Goal: Task Accomplishment & Management: Use online tool/utility

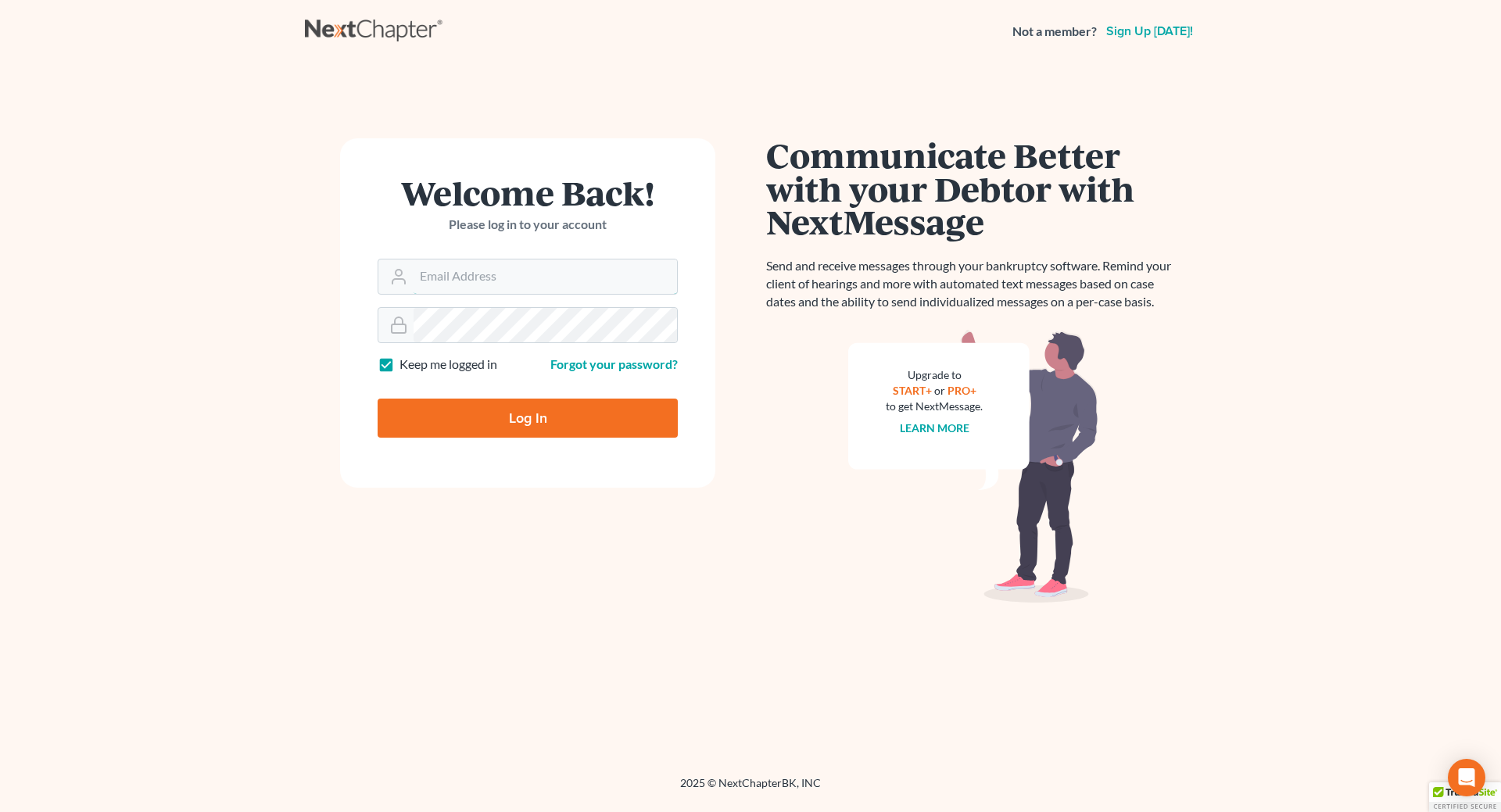
type input "[EMAIL_ADDRESS][DOMAIN_NAME]"
click at [503, 420] on input "Log In" at bounding box center [528, 418] width 300 height 39
type input "Thinking..."
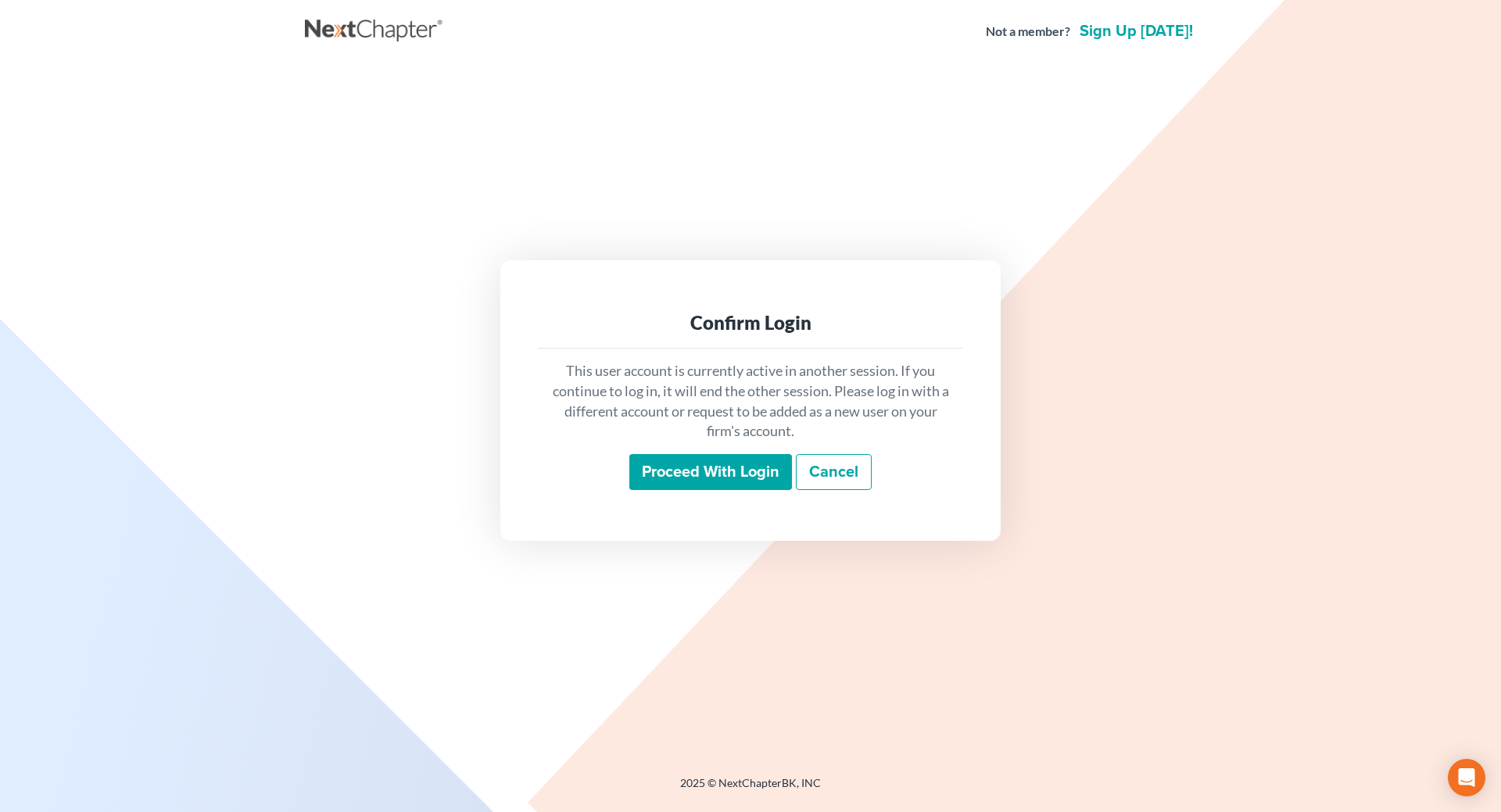
click at [657, 471] on input "Proceed with login" at bounding box center [710, 471] width 163 height 36
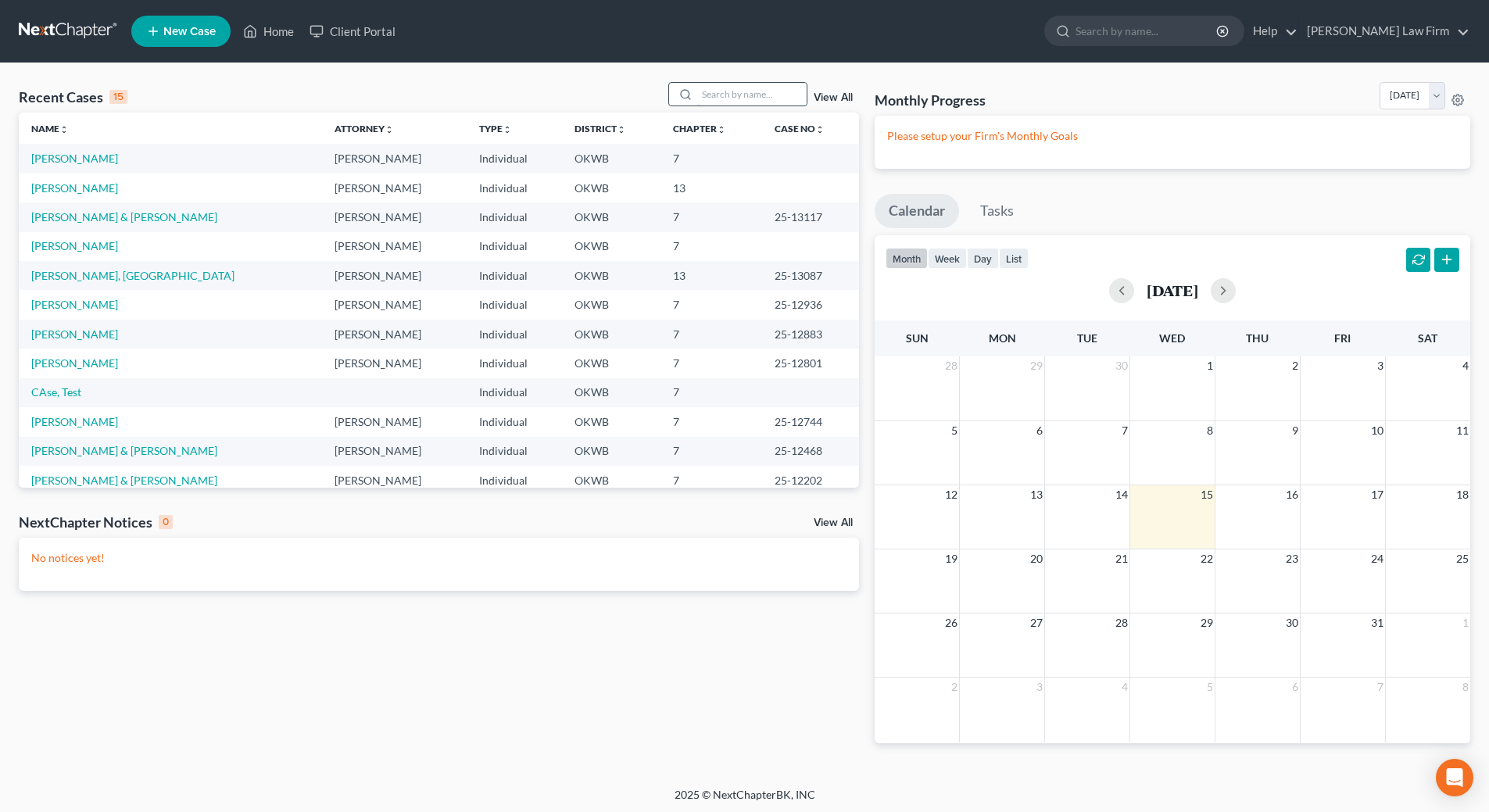
click at [722, 99] on input "search" at bounding box center [752, 93] width 109 height 22
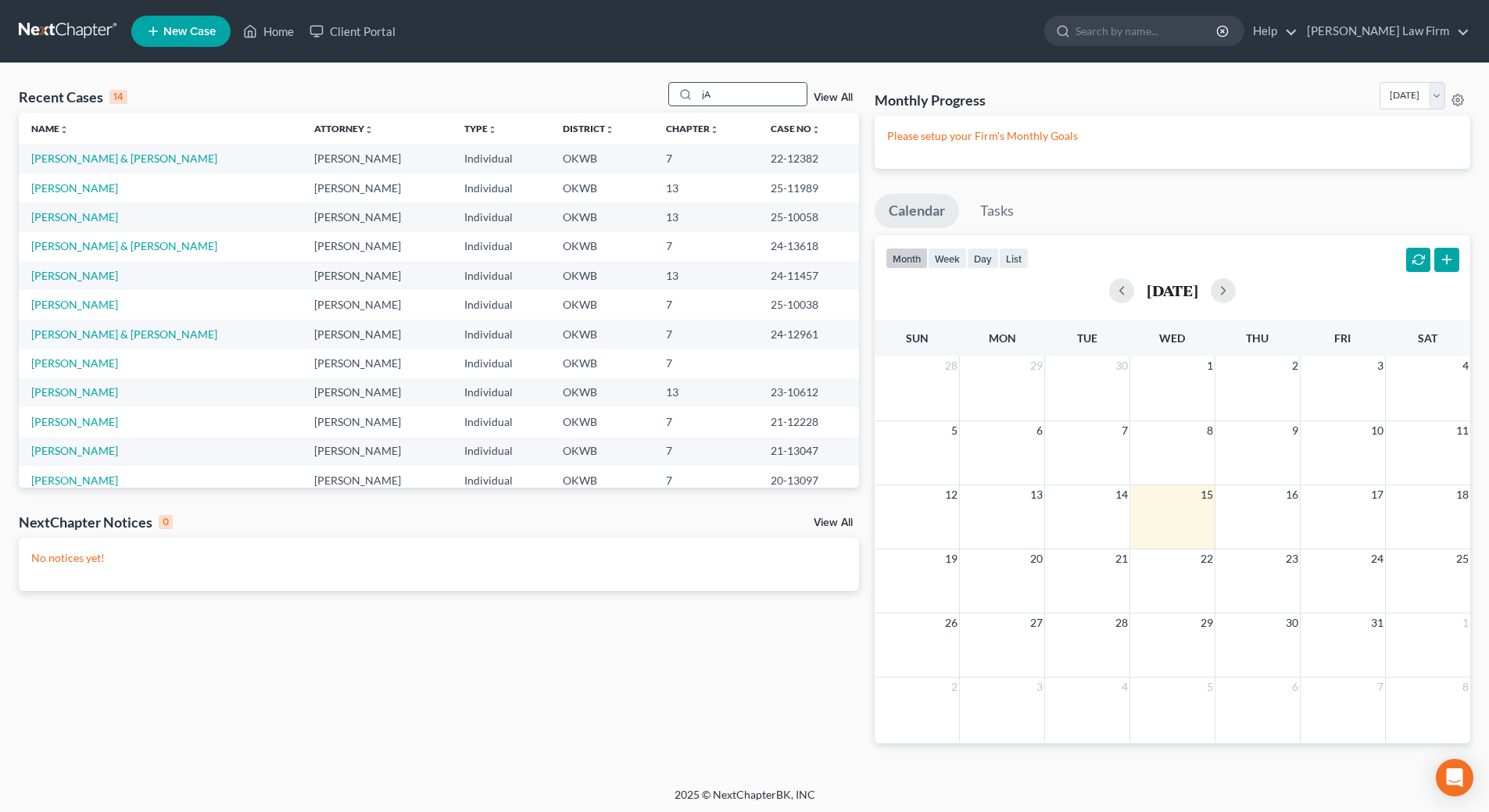
type input "j"
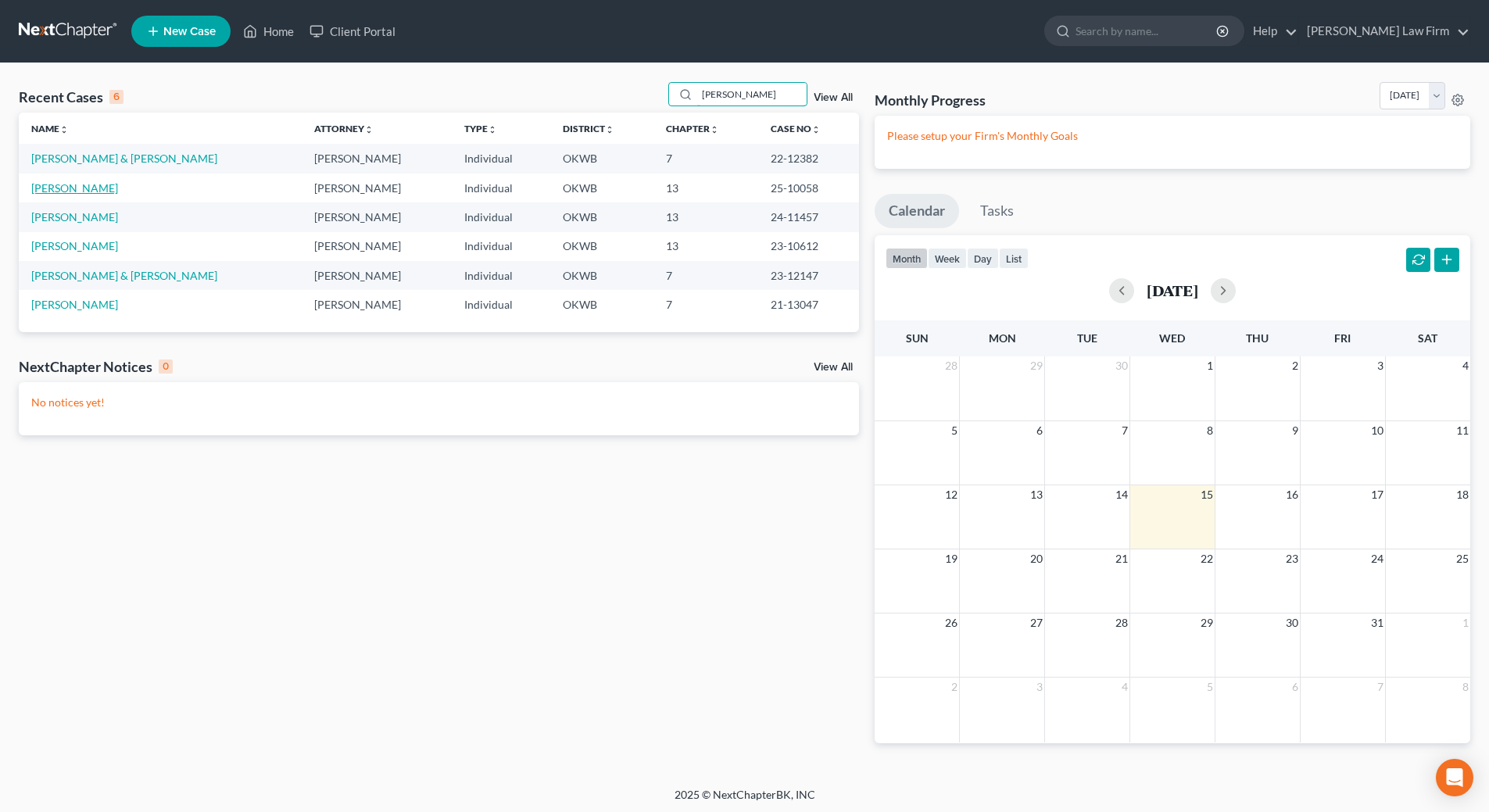
type input "James"
click at [42, 188] on link "James, Larry" at bounding box center [74, 188] width 87 height 14
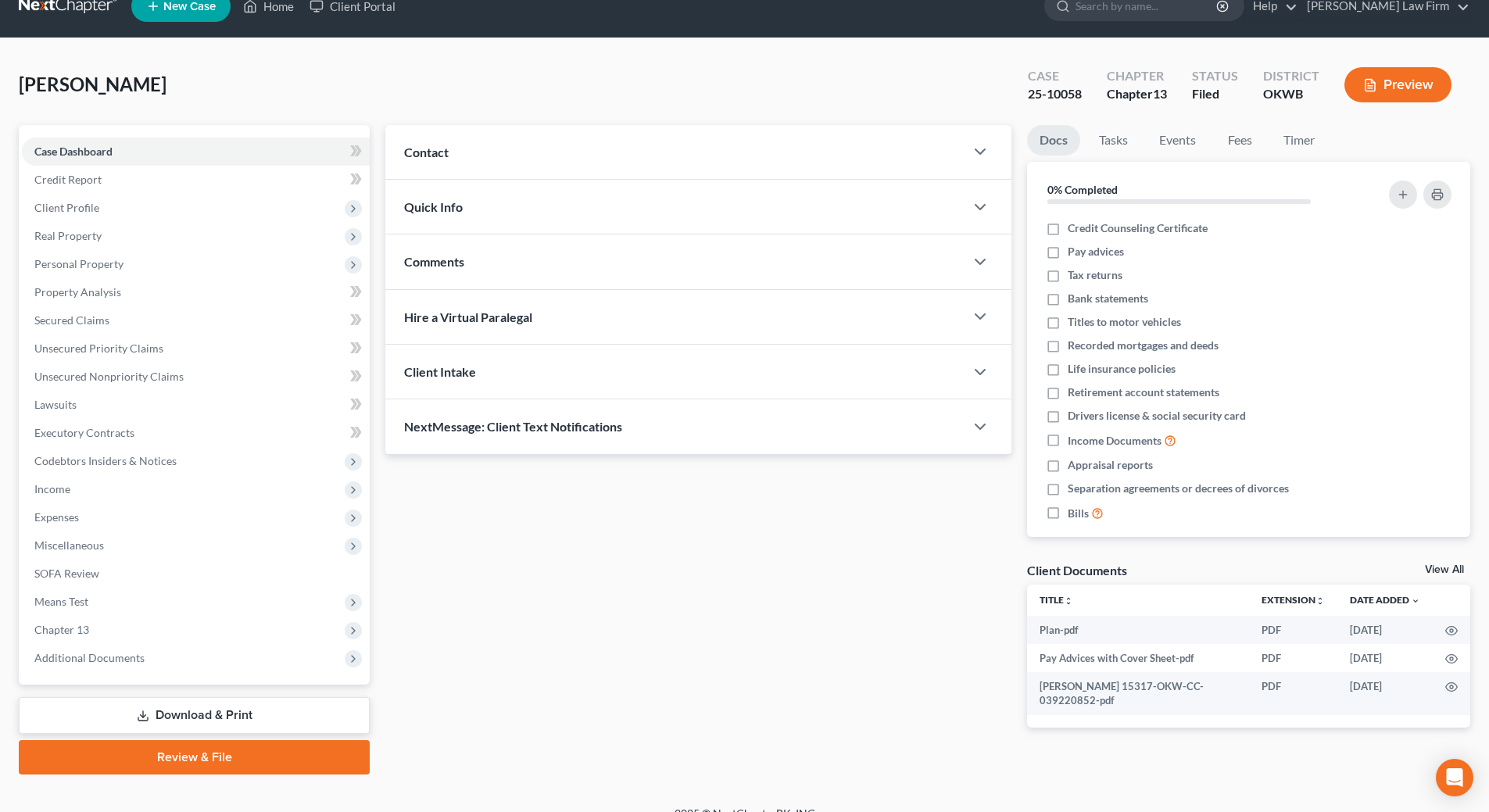
scroll to position [47, 0]
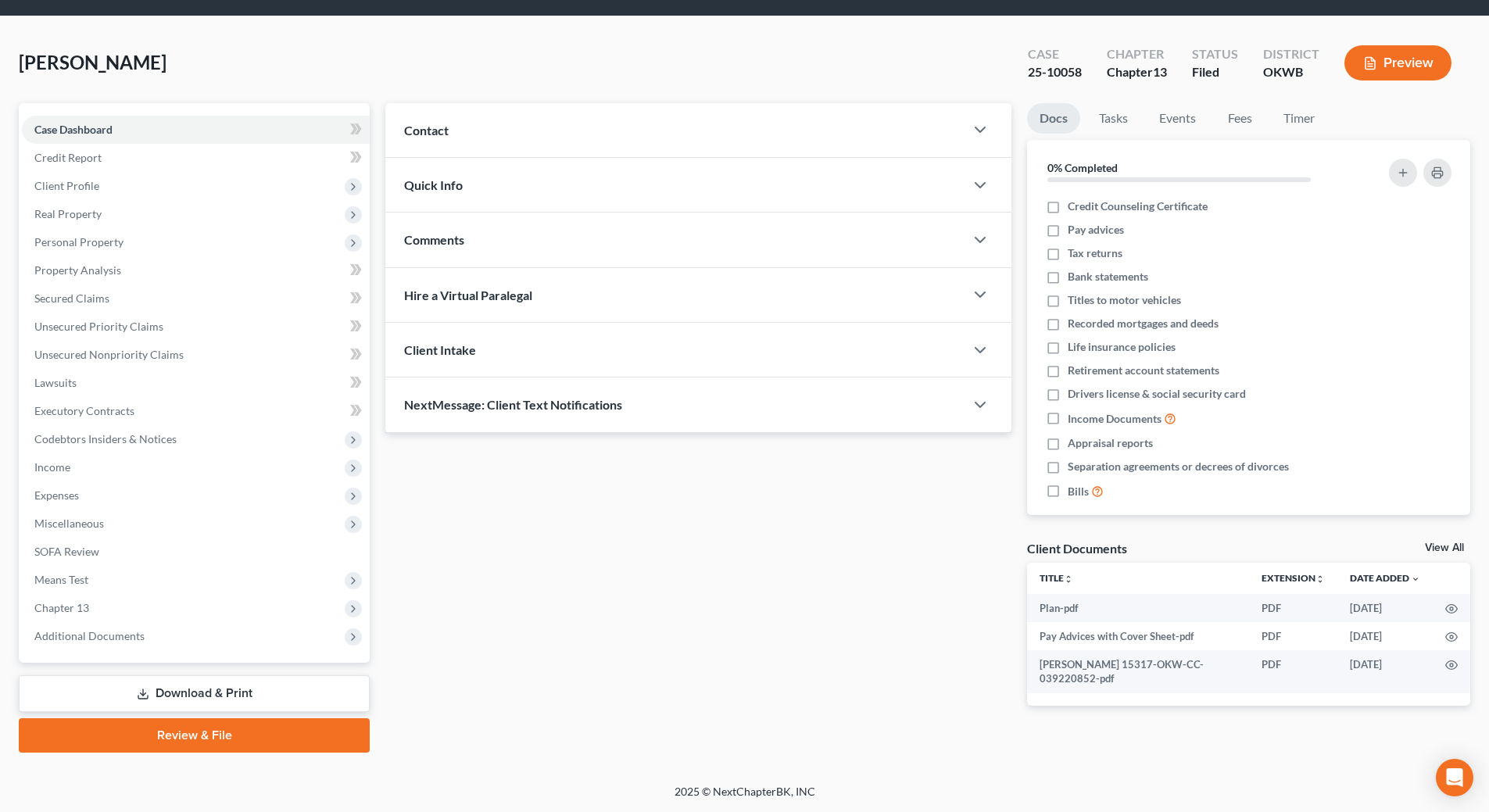
click at [210, 695] on link "Download & Print" at bounding box center [194, 694] width 351 height 37
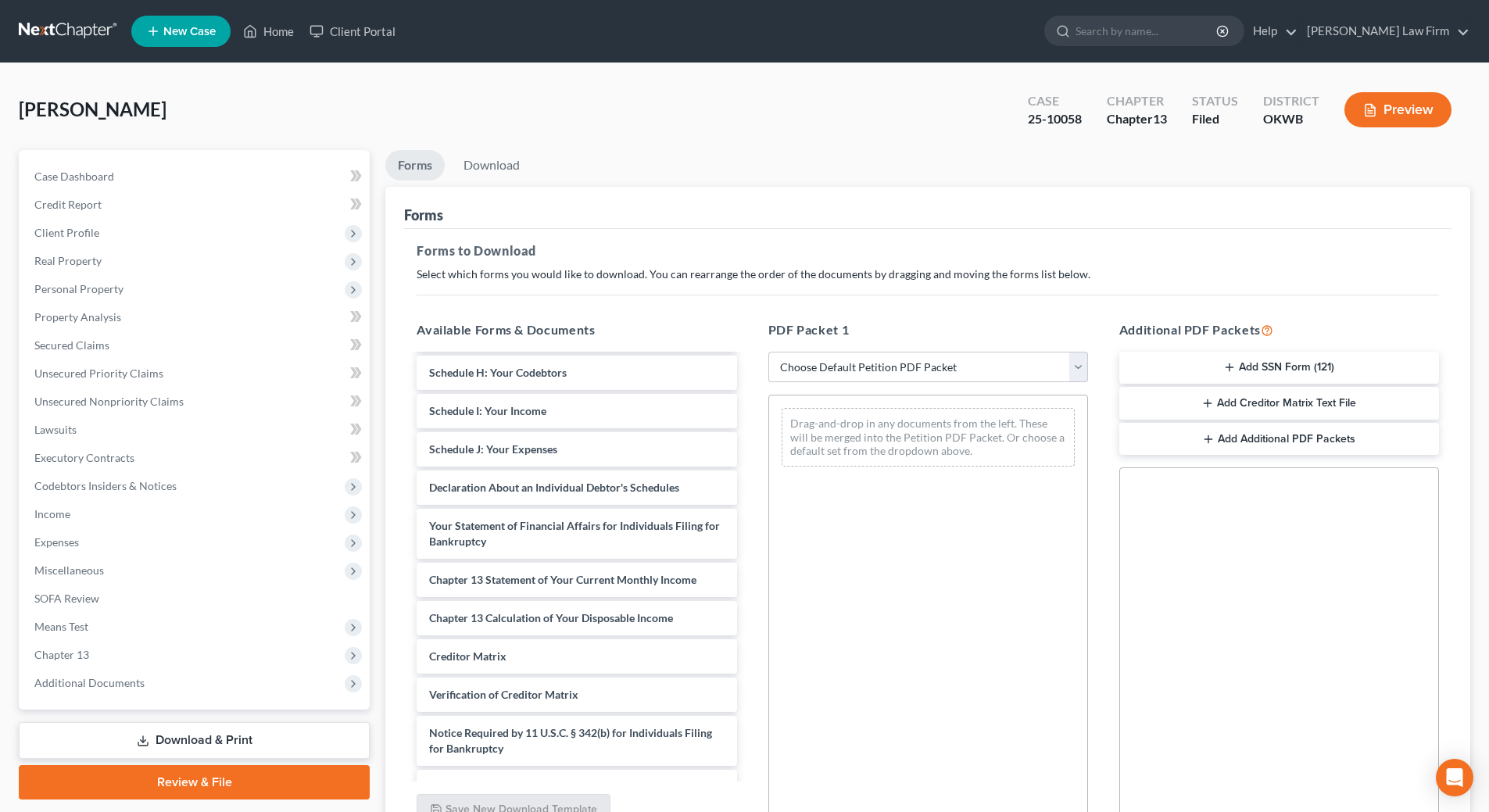
scroll to position [425, 0]
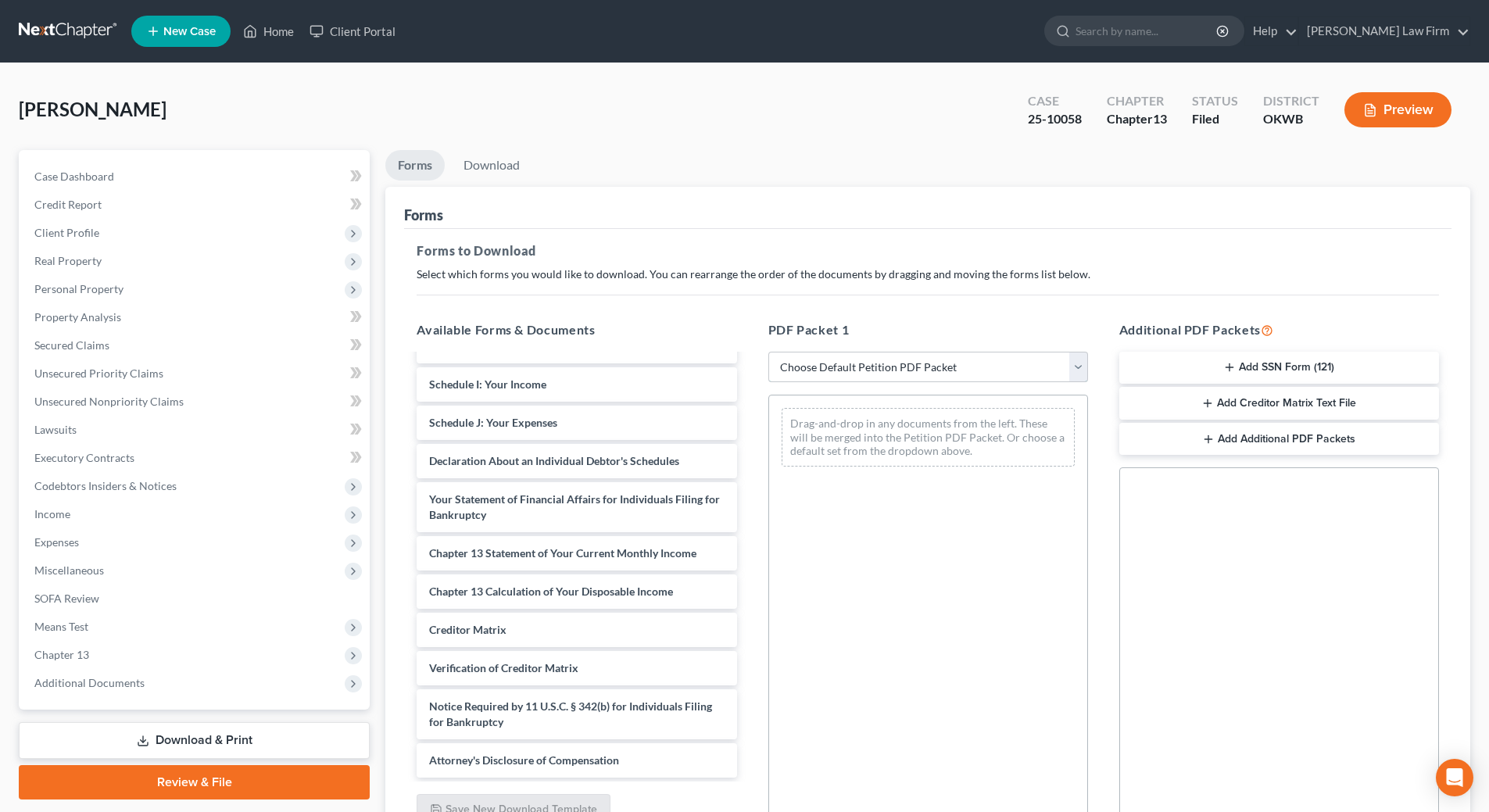
click at [962, 375] on select "Choose Default Petition PDF Packet Complete Bankruptcy Petition (all forms and …" at bounding box center [928, 367] width 319 height 31
select select "2"
click at [768, 351] on select "Choose Default Petition PDF Packet Complete Bankruptcy Petition (all forms and …" at bounding box center [928, 367] width 319 height 31
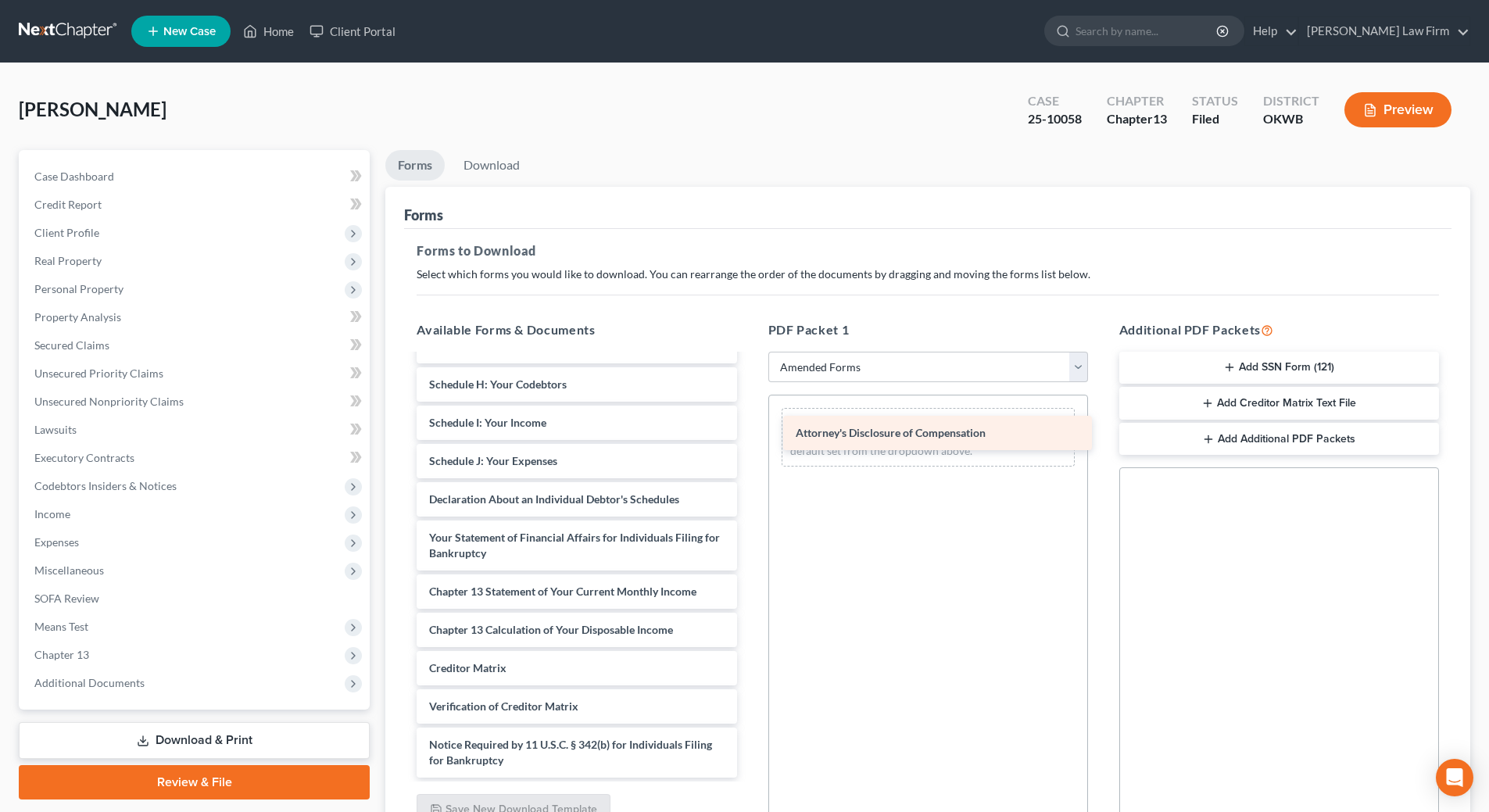
drag, startPoint x: 540, startPoint y: 749, endPoint x: 907, endPoint y: 422, distance: 491.5
click at [749, 422] on div "Attorney's Disclosure of Compensation Voluntary Petition for Individuals Filing…" at bounding box center [577, 430] width 345 height 694
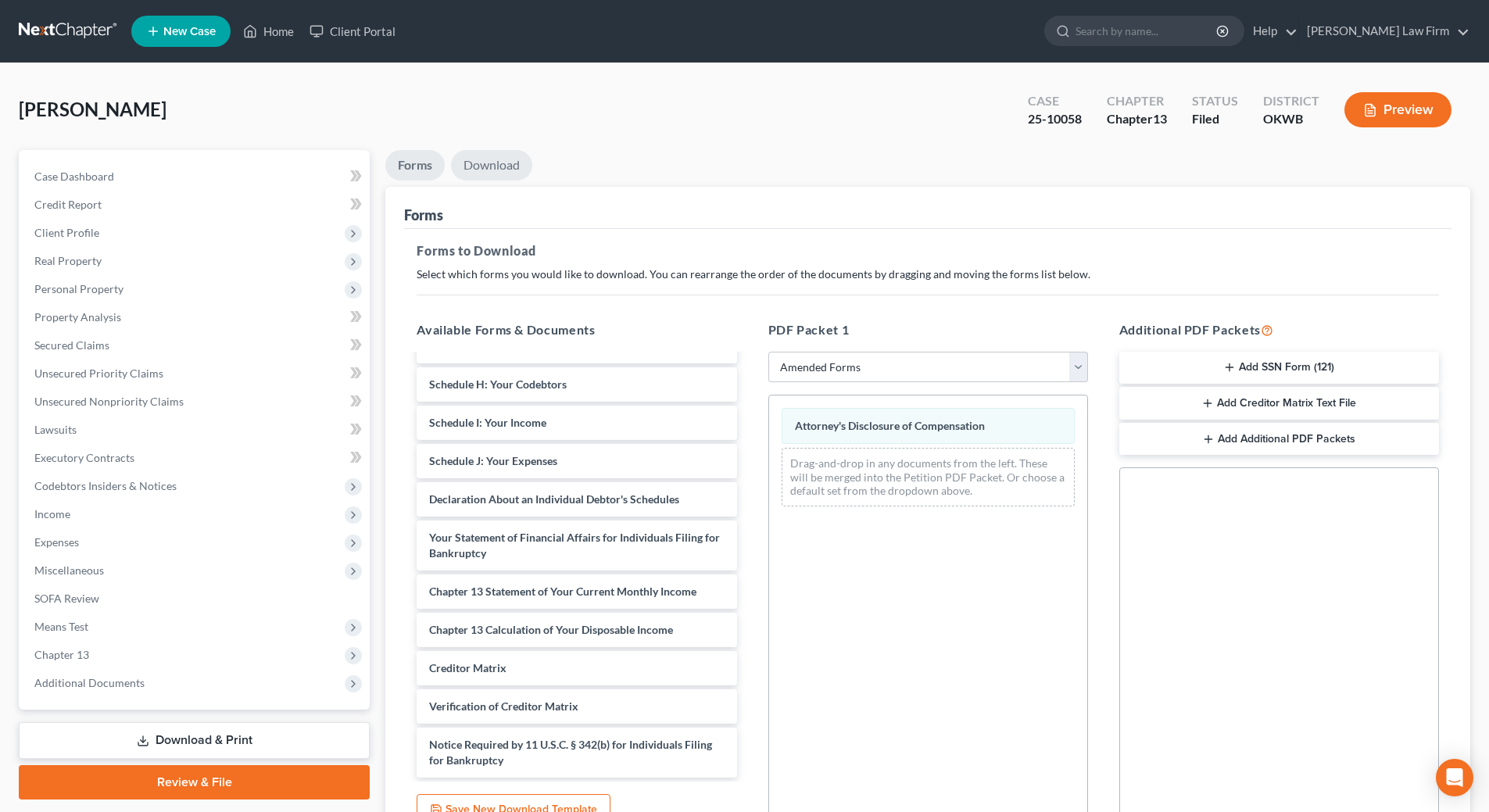
click at [497, 159] on link "Download" at bounding box center [491, 165] width 81 height 30
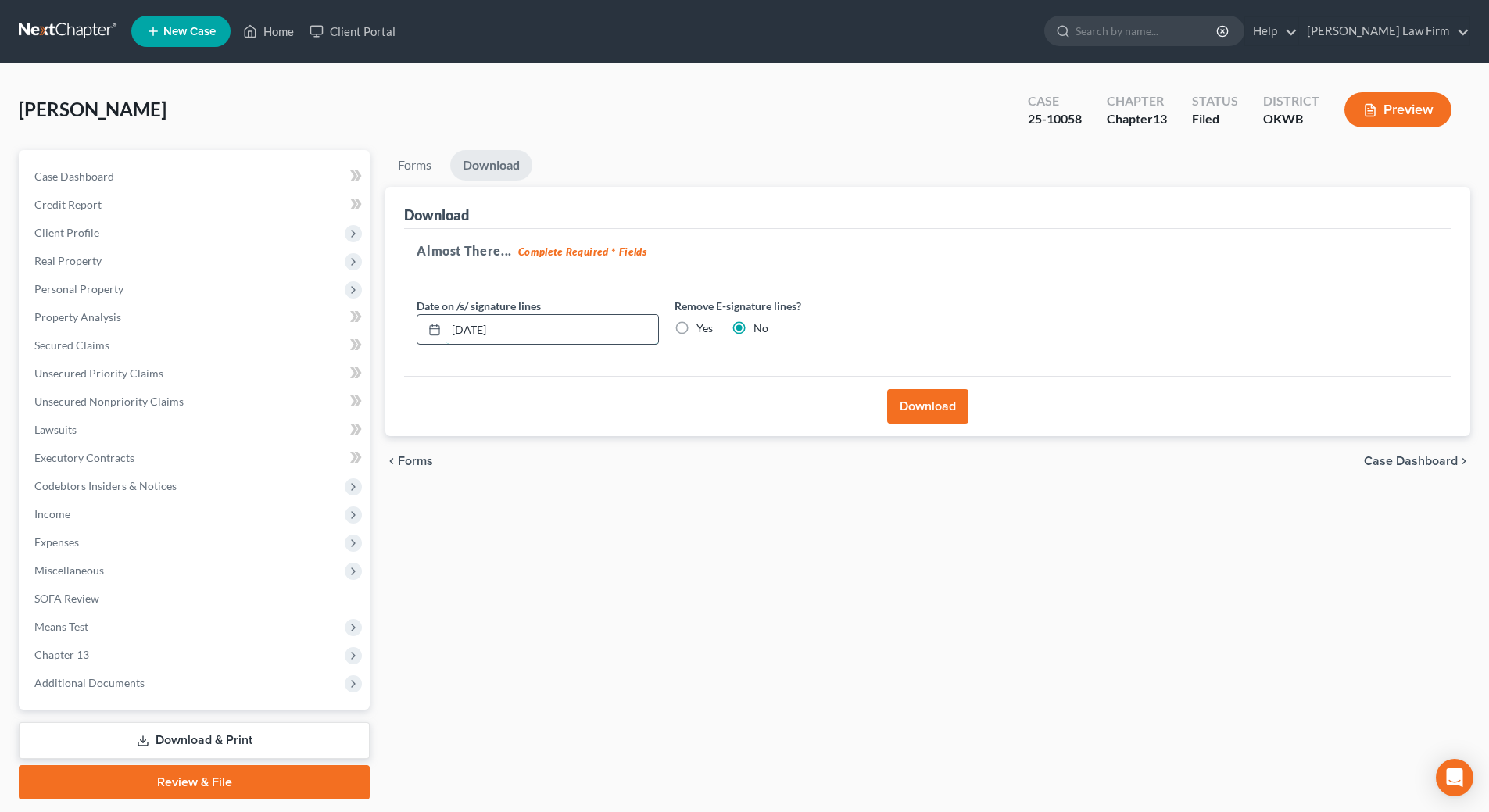
click at [526, 335] on input "10/15/2025" at bounding box center [552, 329] width 212 height 30
type input "1"
click at [917, 417] on button "Download" at bounding box center [927, 406] width 81 height 34
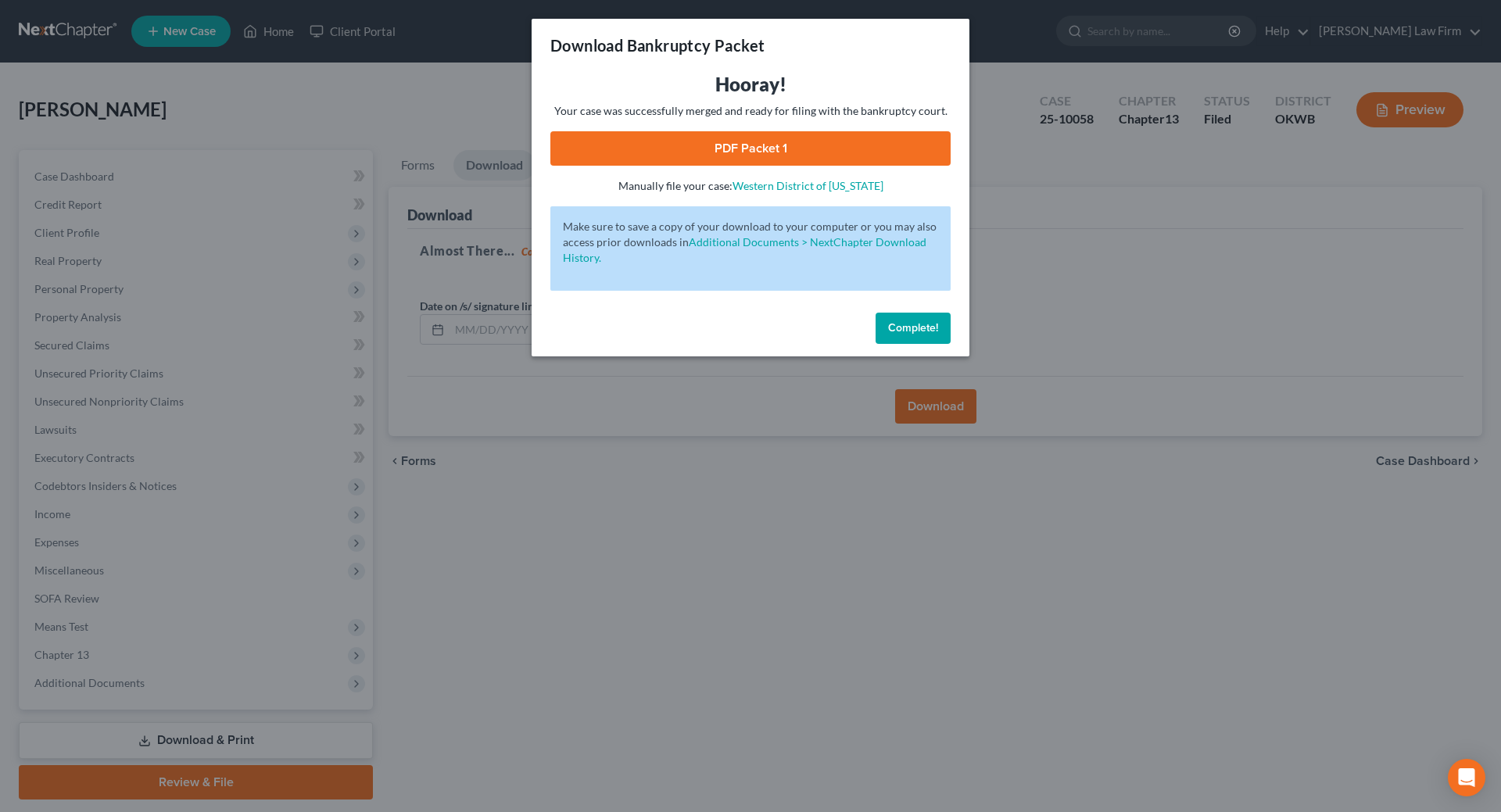
click at [776, 153] on link "PDF Packet 1" at bounding box center [750, 148] width 400 height 34
click at [901, 324] on span "Complete!" at bounding box center [913, 328] width 50 height 14
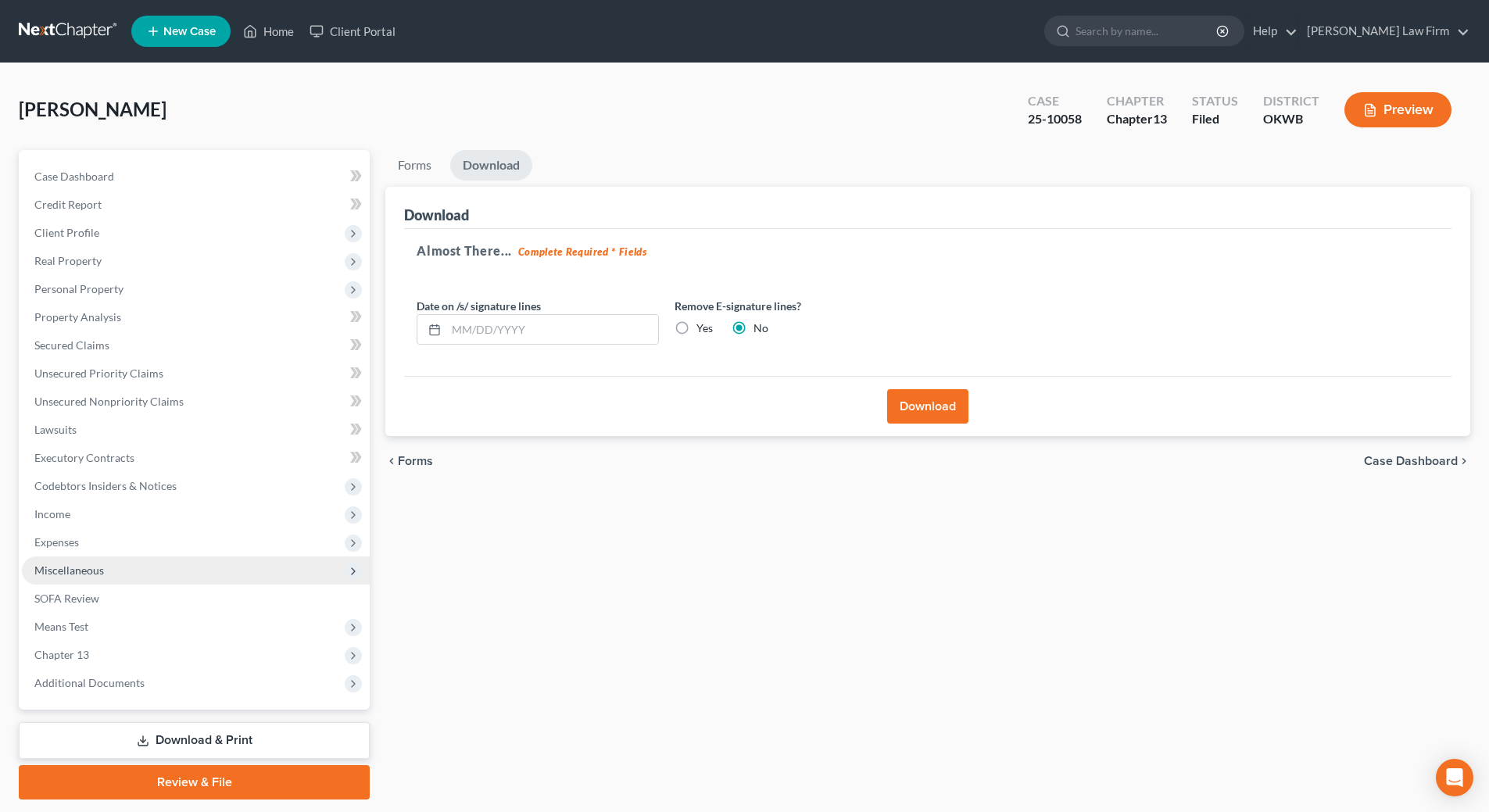
click at [88, 572] on span "Miscellaneous" at bounding box center [68, 571] width 69 height 14
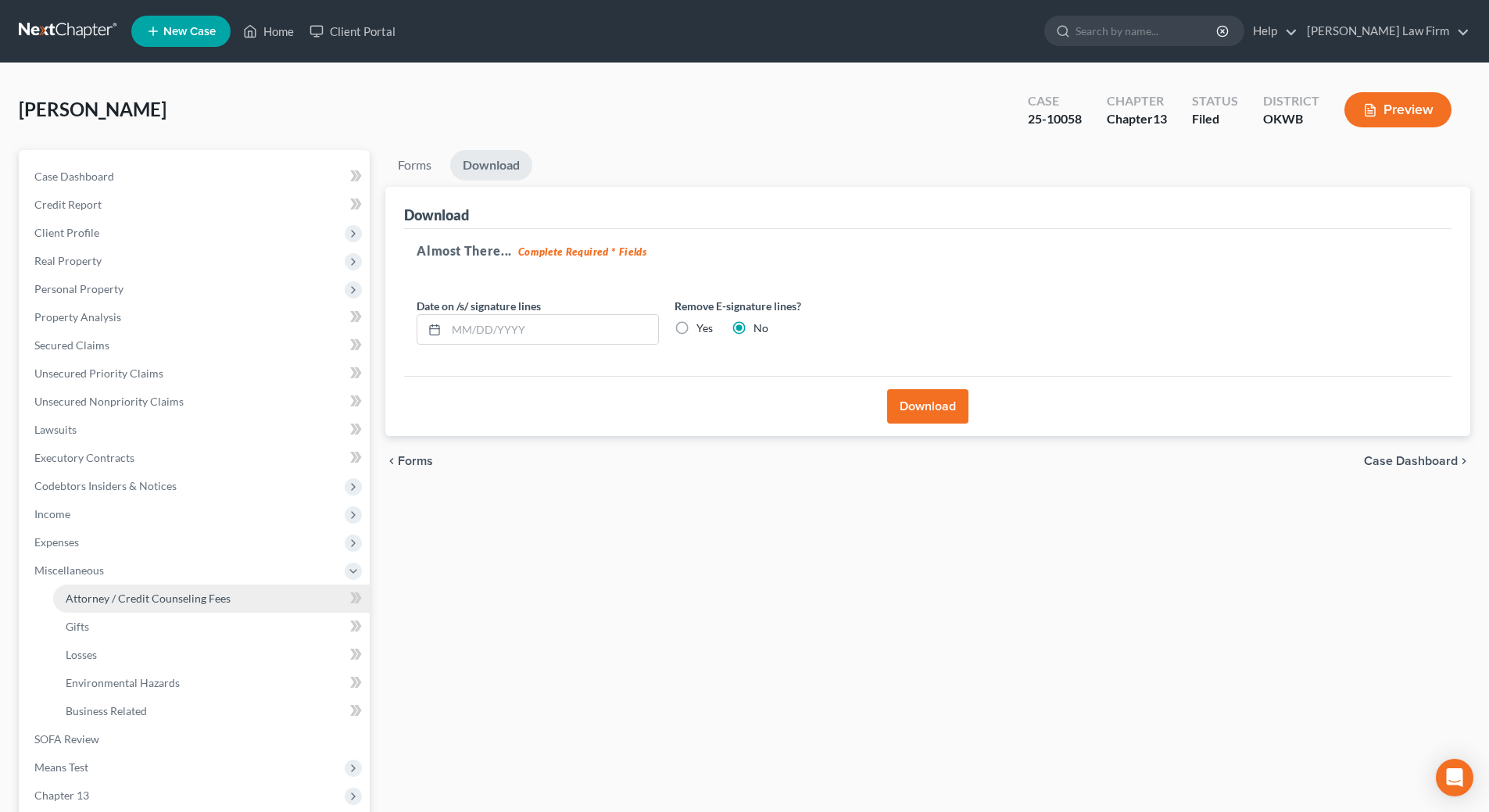
click at [200, 598] on span "Attorney / Credit Counseling Fees" at bounding box center [147, 599] width 165 height 14
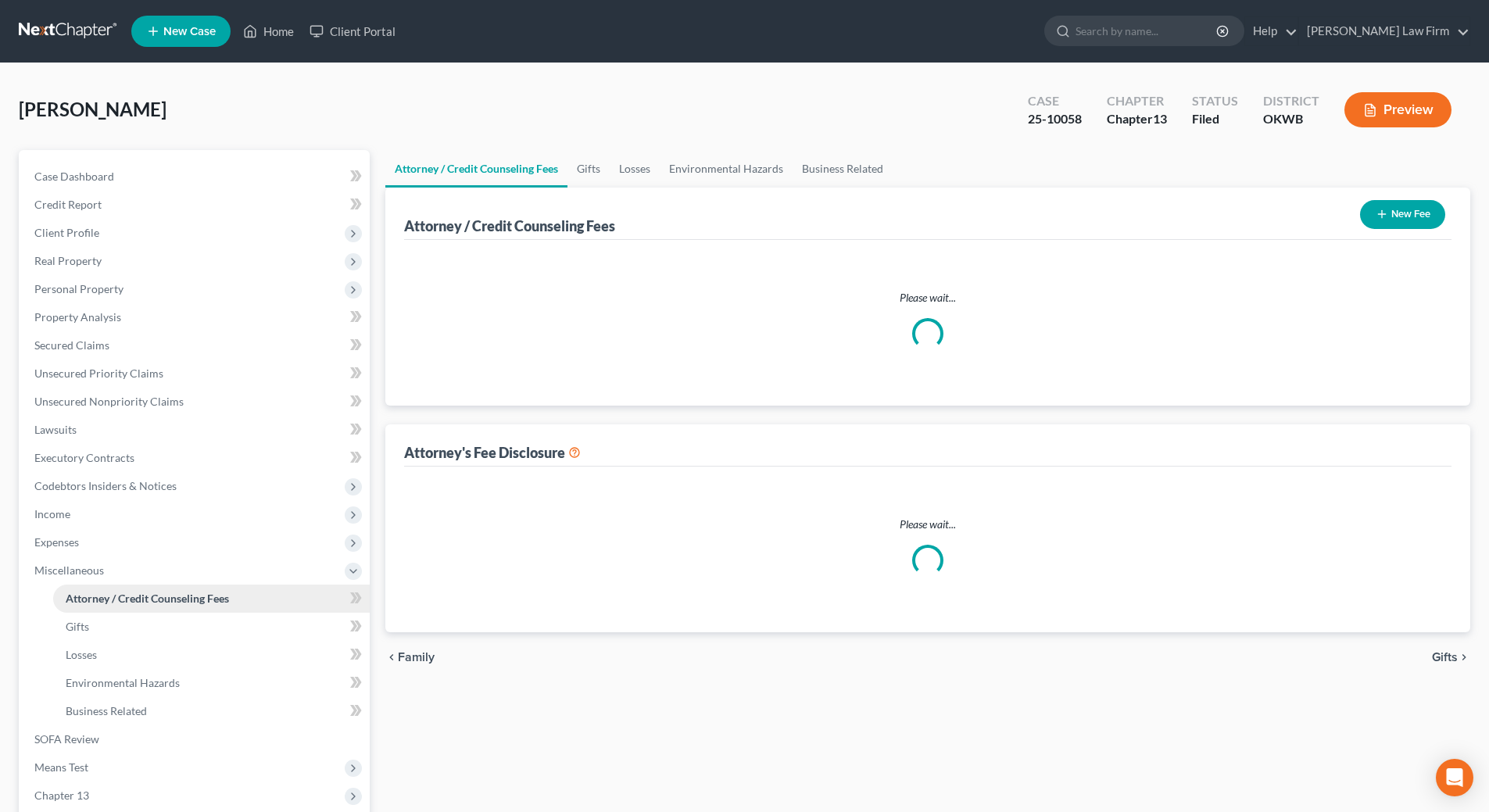
select select "0"
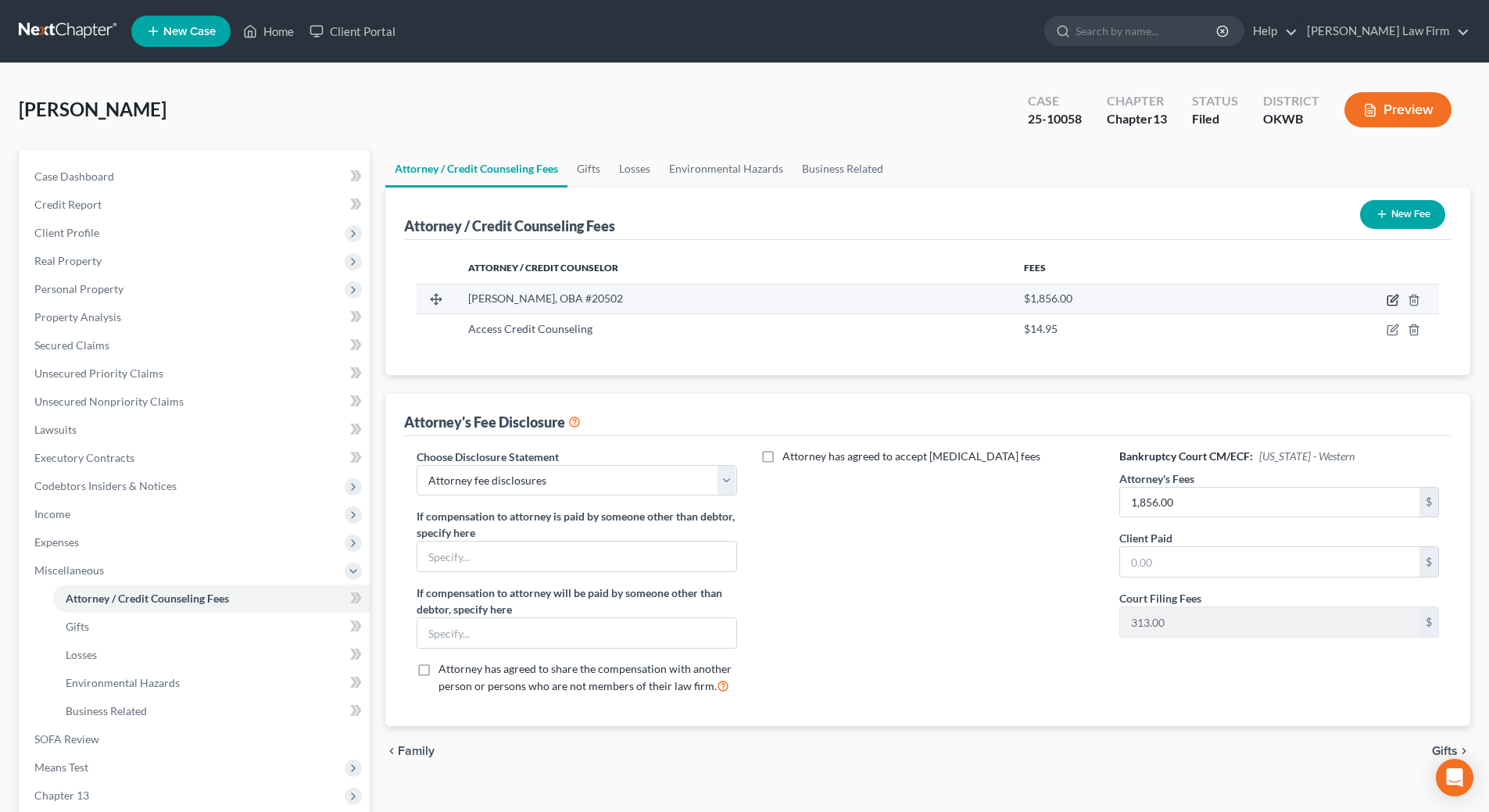
click at [1393, 299] on icon "button" at bounding box center [1394, 298] width 7 height 7
select select "37"
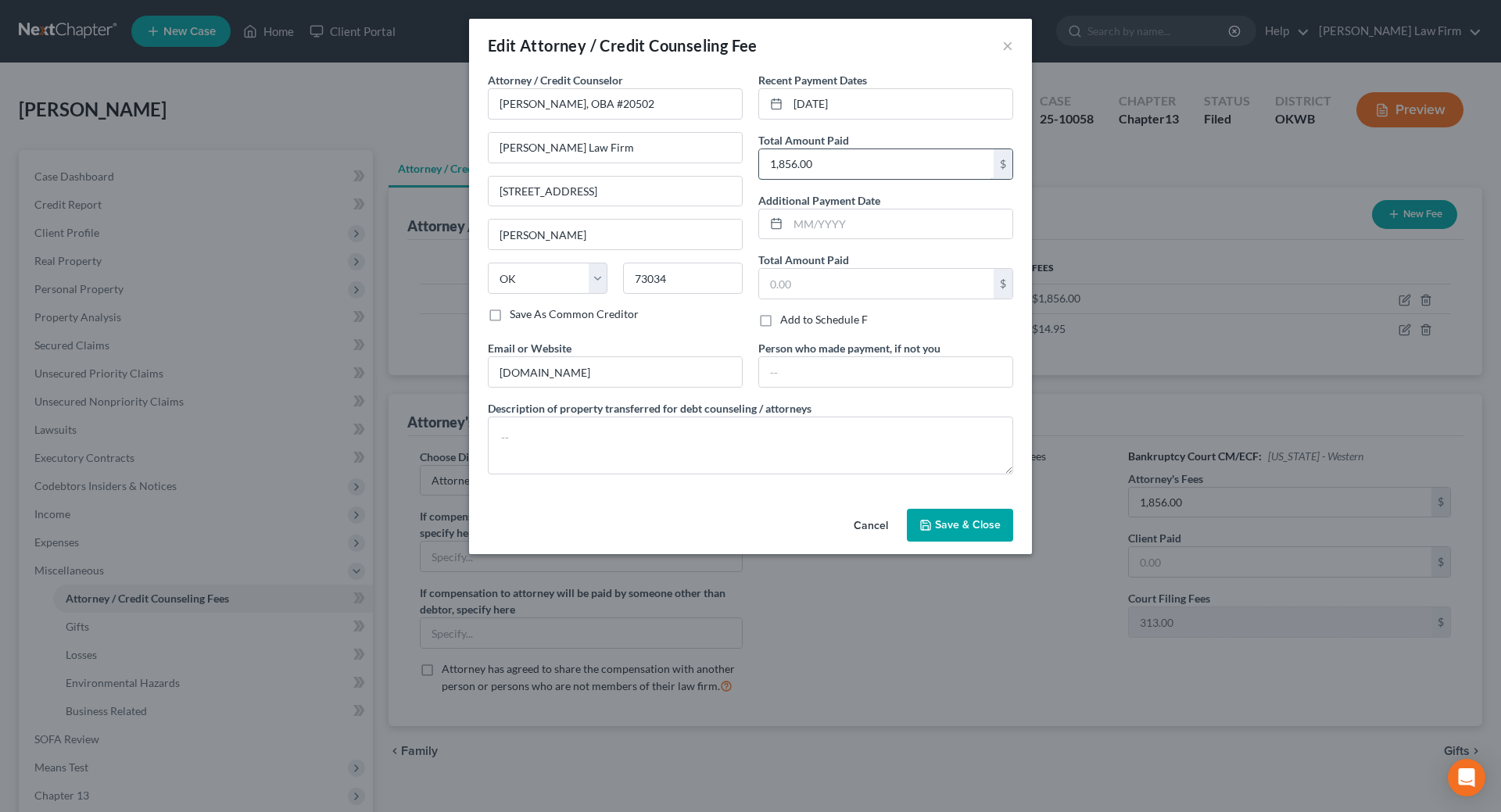
click at [820, 168] on input "1,856.00" at bounding box center [876, 164] width 235 height 30
click at [837, 281] on input "text" at bounding box center [876, 283] width 235 height 30
click at [836, 146] on label "Total Amount Paid" at bounding box center [804, 140] width 91 height 17
click at [857, 167] on input "1,856.00" at bounding box center [876, 164] width 235 height 30
type input "1,644"
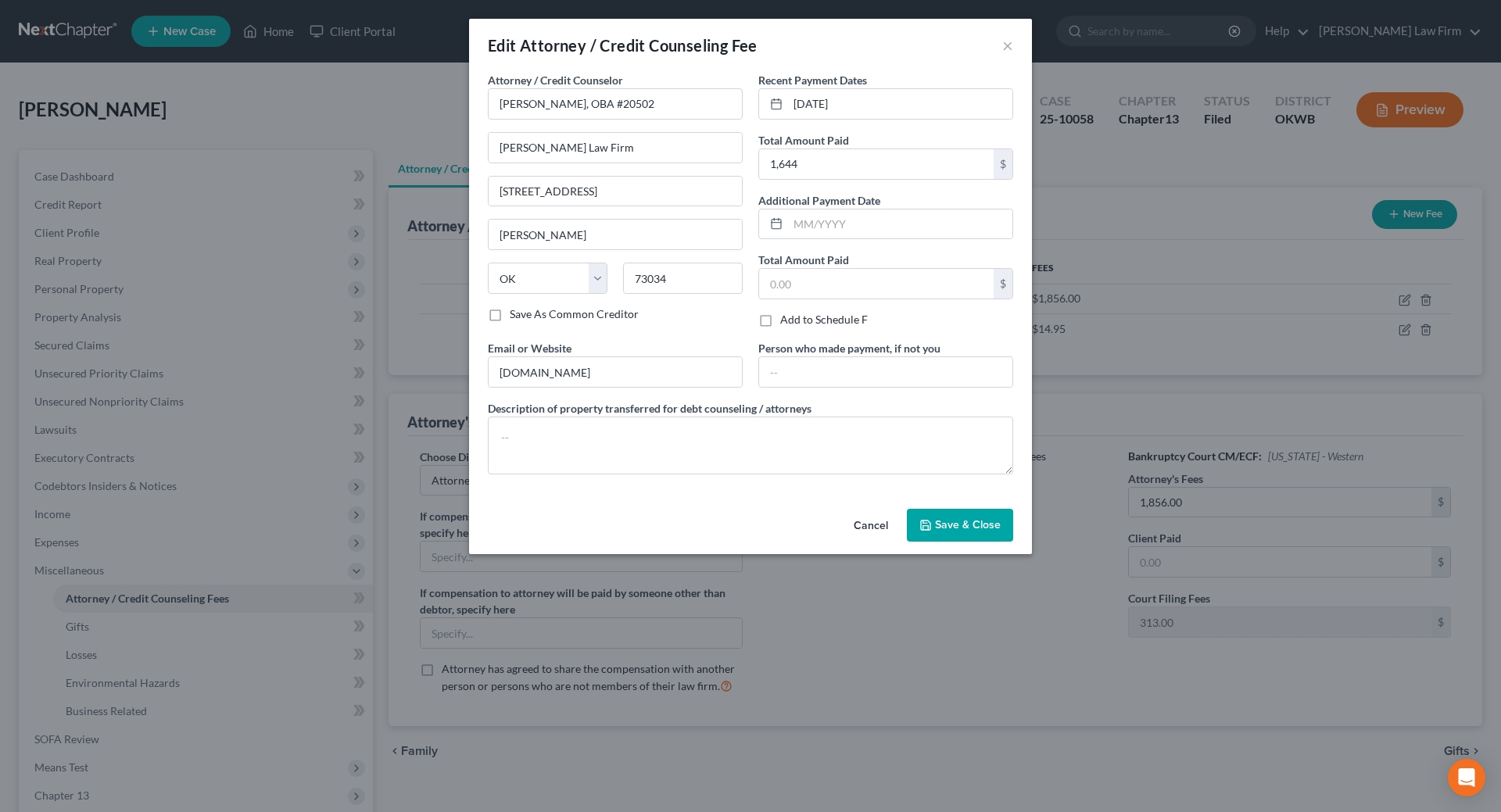
click at [968, 521] on span "Save & Close" at bounding box center [967, 525] width 65 height 14
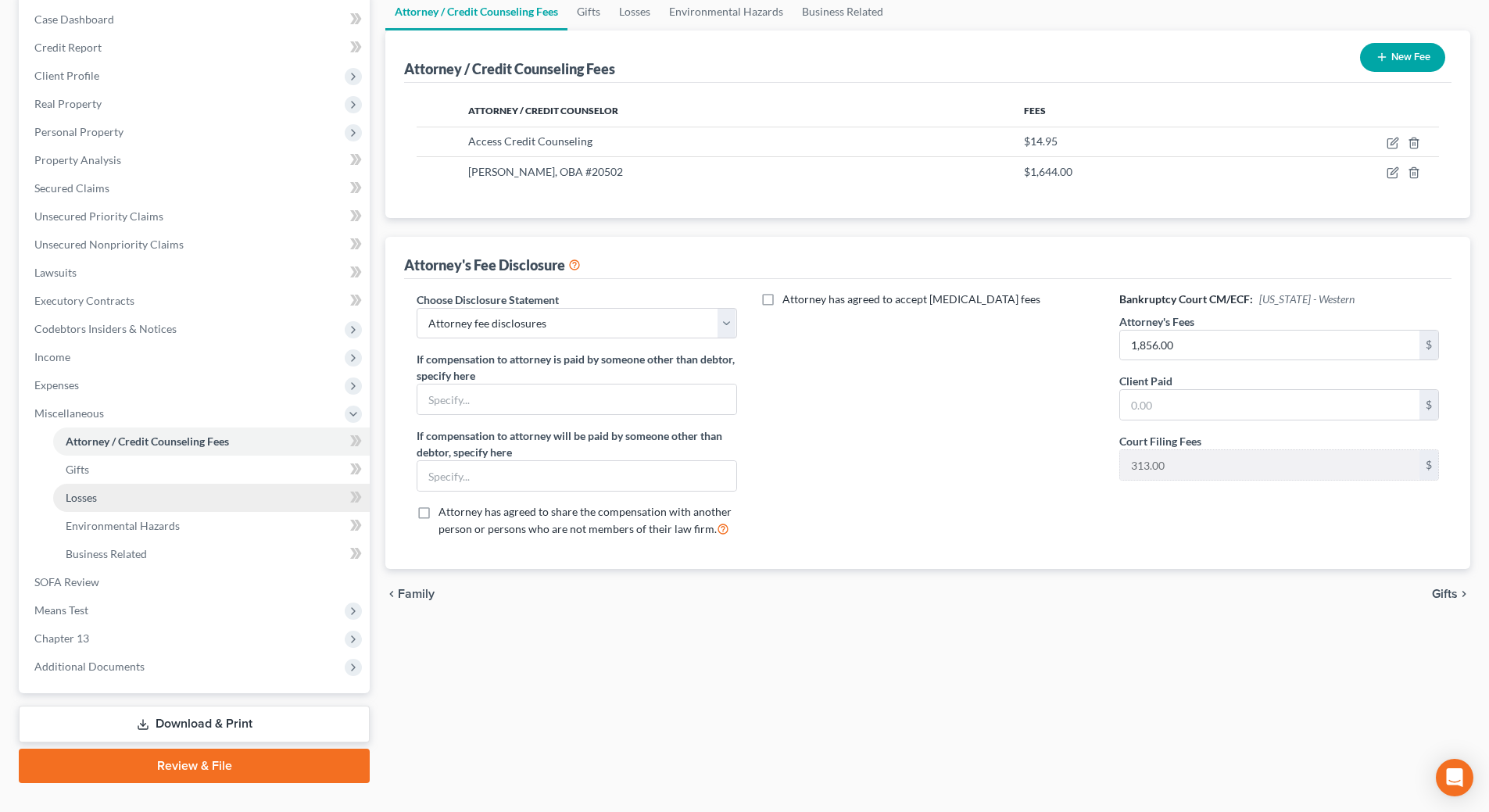
scroll to position [188, 0]
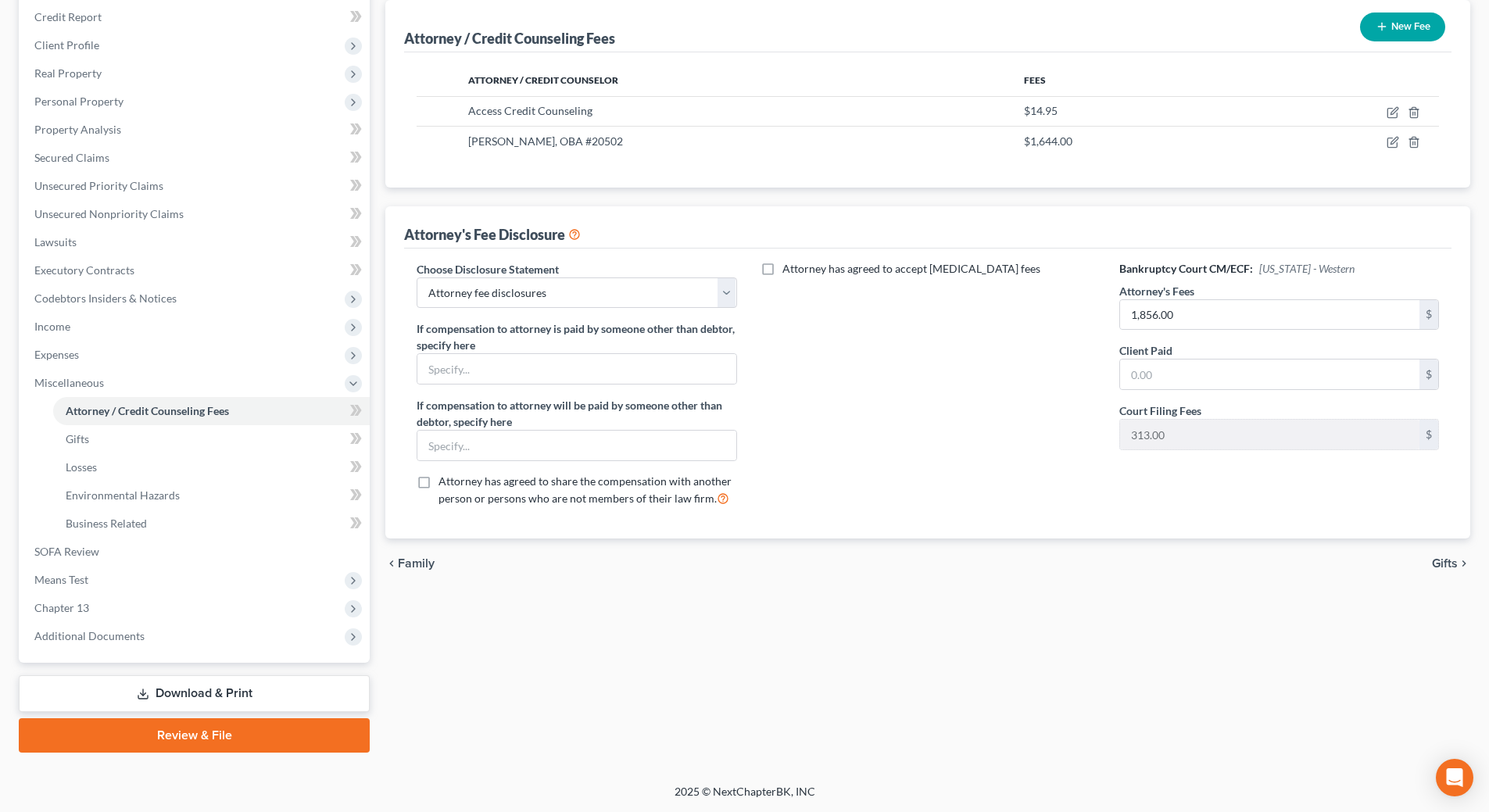
click at [173, 697] on link "Download & Print" at bounding box center [194, 694] width 351 height 37
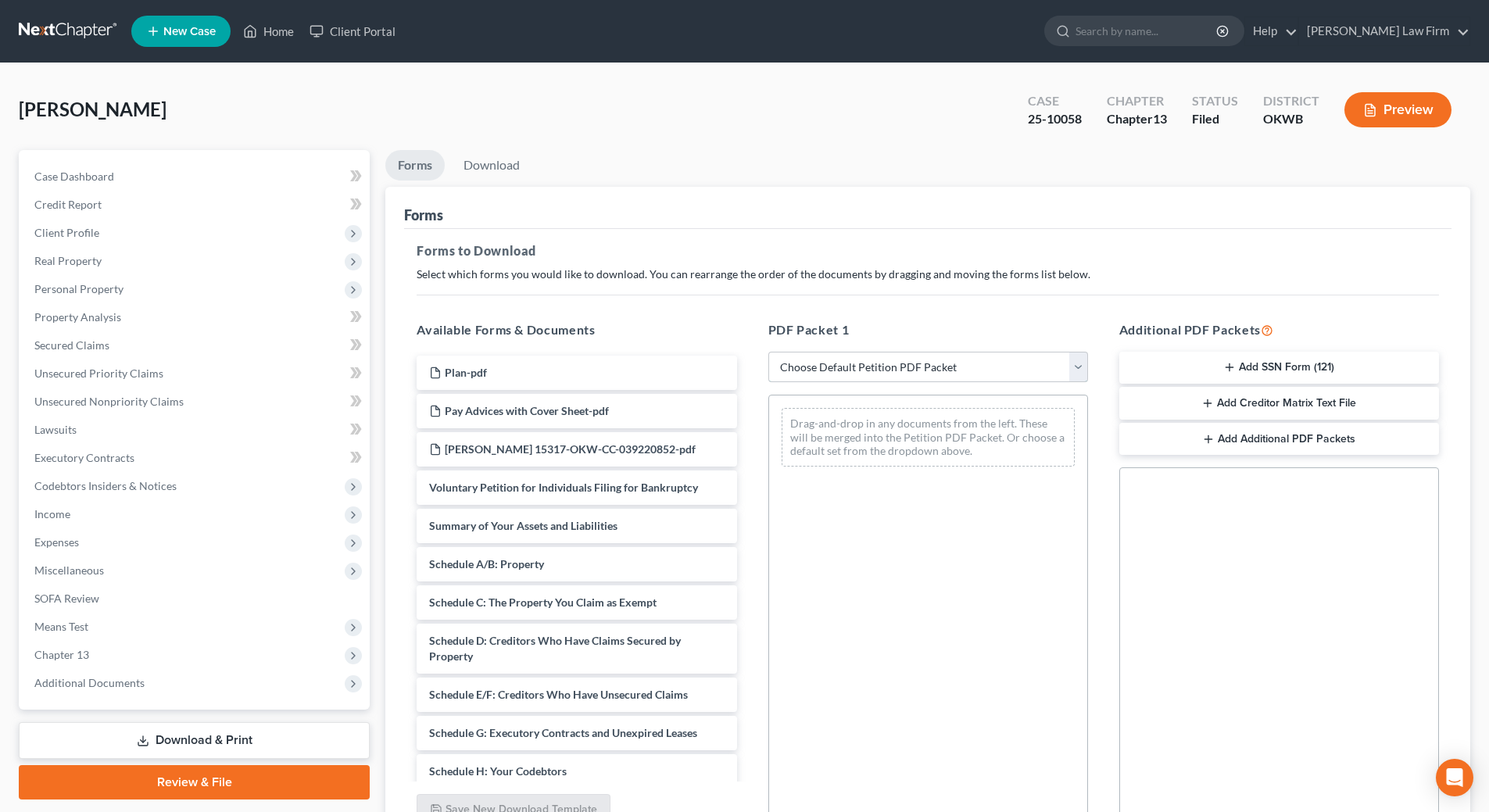
click at [937, 363] on select "Choose Default Petition PDF Packet Complete Bankruptcy Petition (all forms and …" at bounding box center [928, 367] width 319 height 31
select select "2"
click at [768, 351] on select "Choose Default Petition PDF Packet Complete Bankruptcy Petition (all forms and …" at bounding box center [928, 367] width 319 height 31
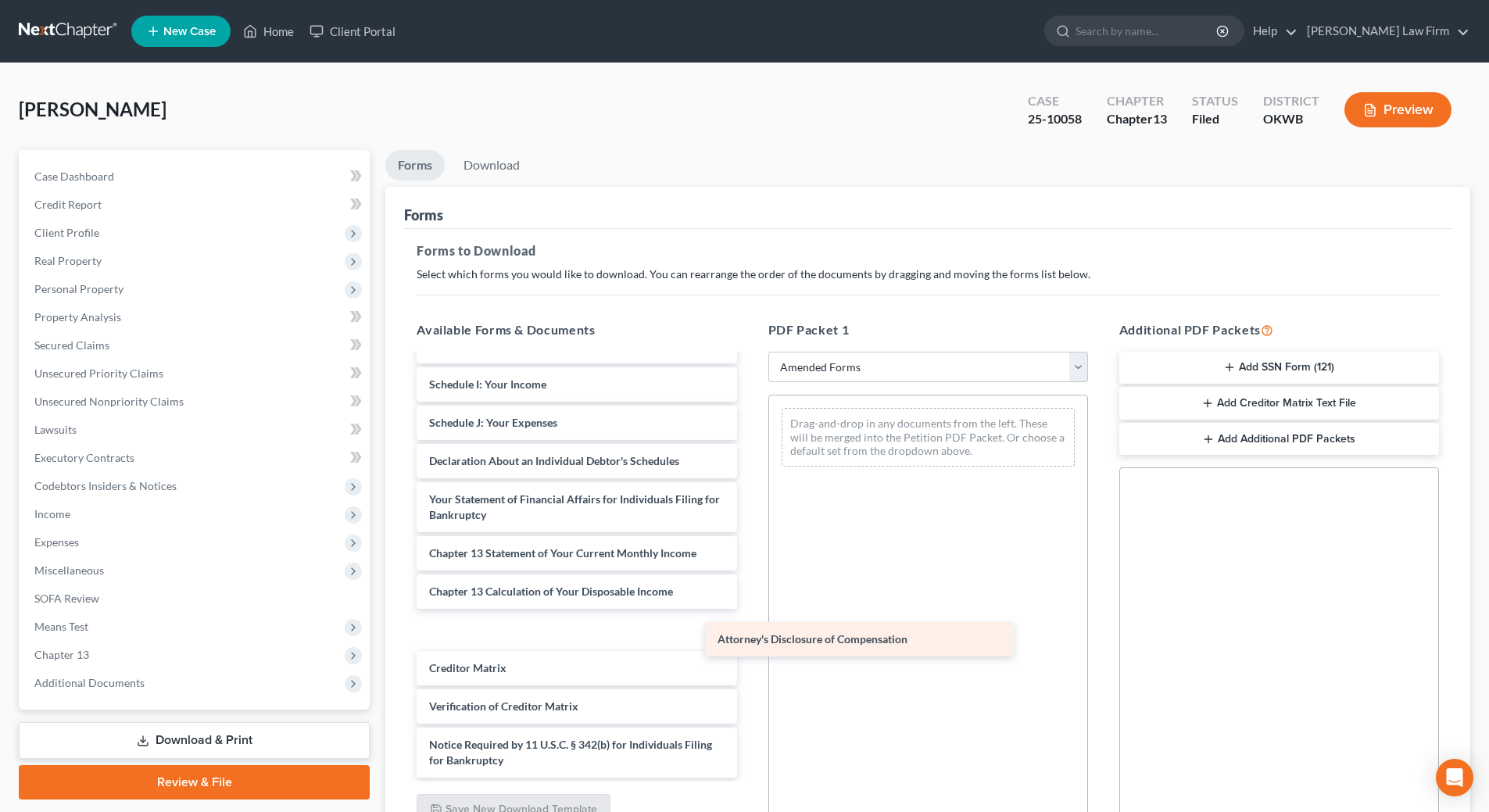
scroll to position [272, 0]
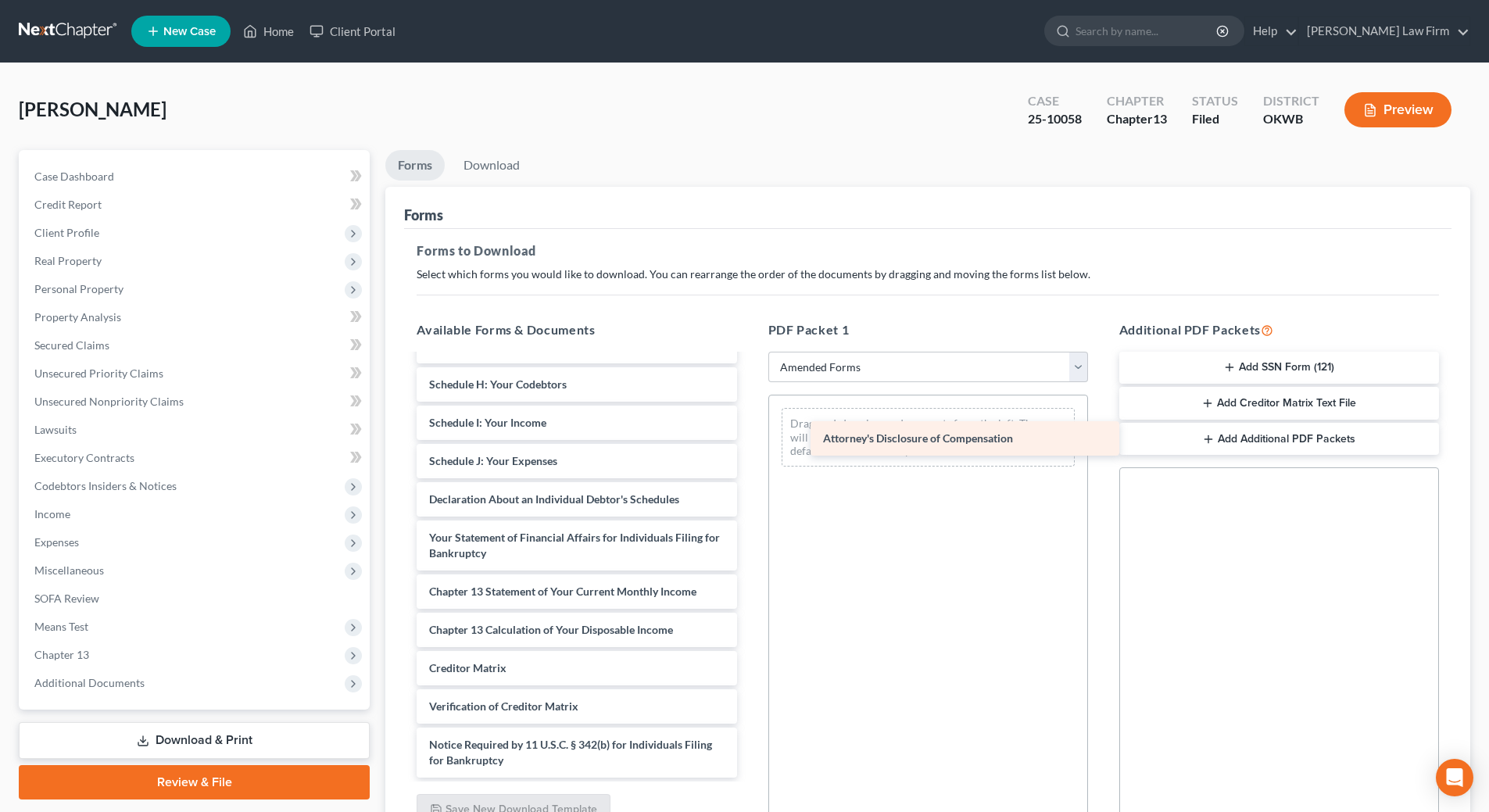
drag, startPoint x: 509, startPoint y: 762, endPoint x: 896, endPoint y: 436, distance: 506.0
click at [749, 436] on div "Attorney's Disclosure of Compensation Voluntary Petition for Individuals Filing…" at bounding box center [577, 430] width 345 height 694
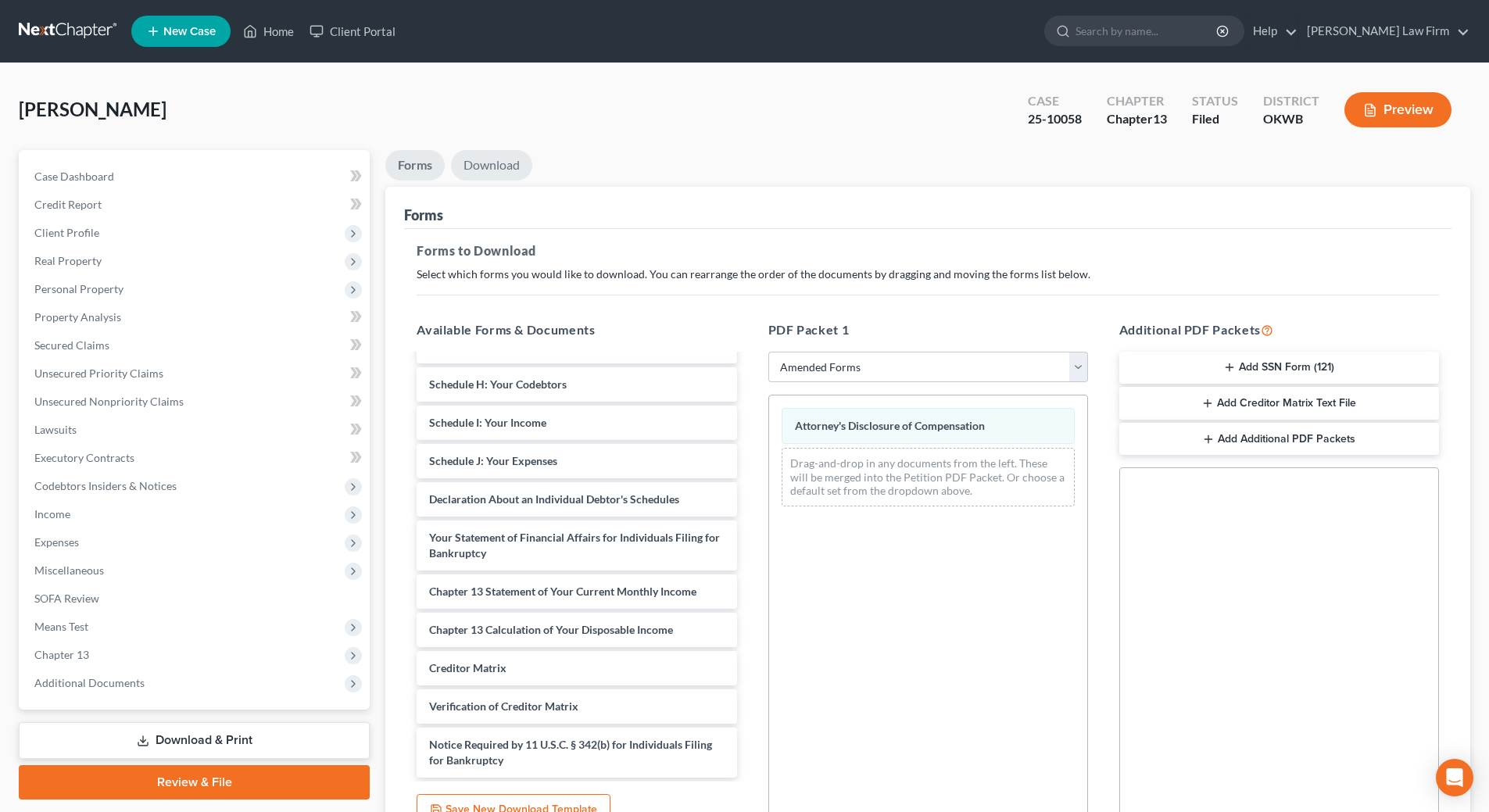
click at [481, 165] on link "Download" at bounding box center [491, 165] width 81 height 30
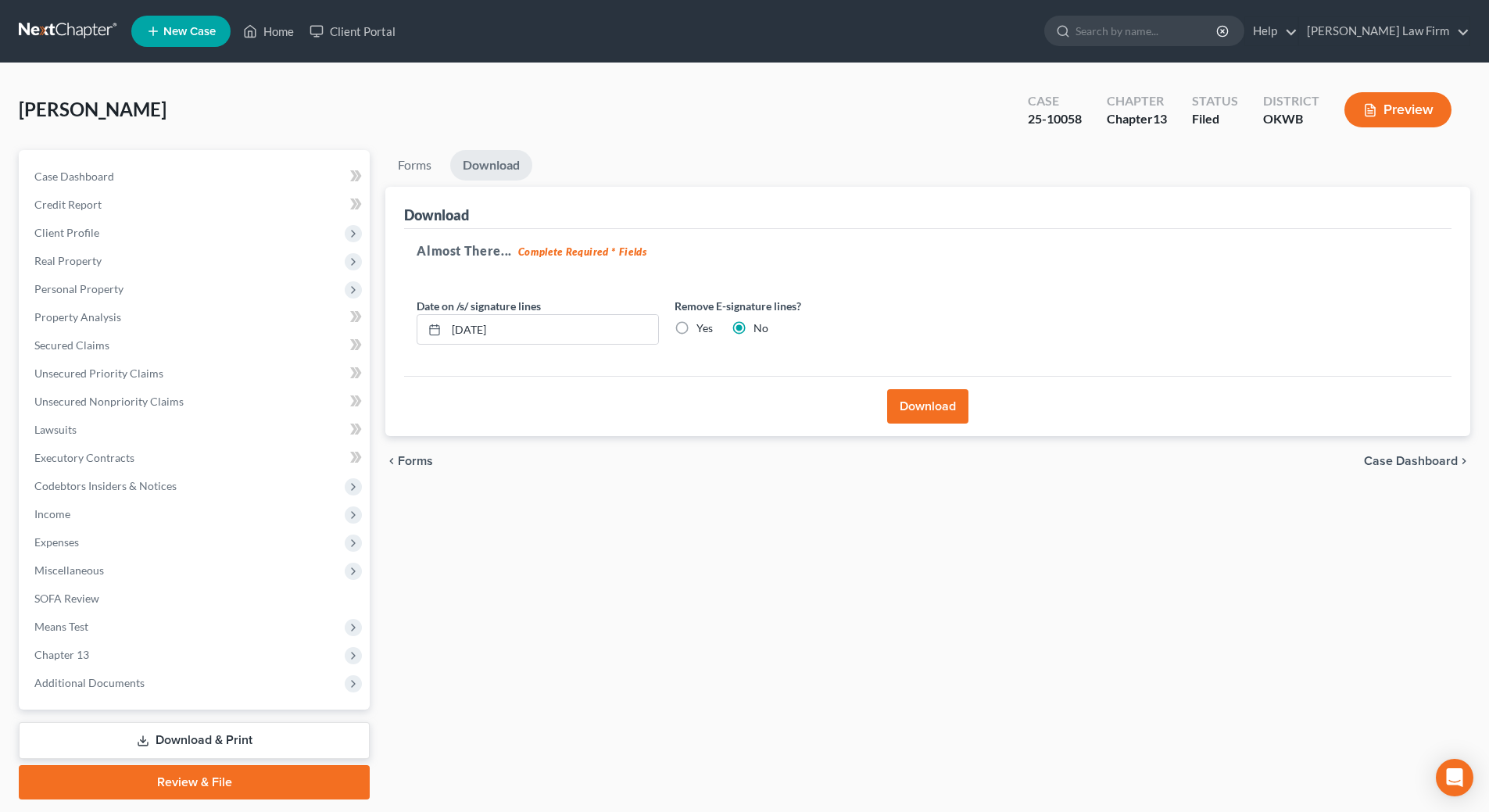
click at [933, 413] on button "Download" at bounding box center [927, 406] width 81 height 34
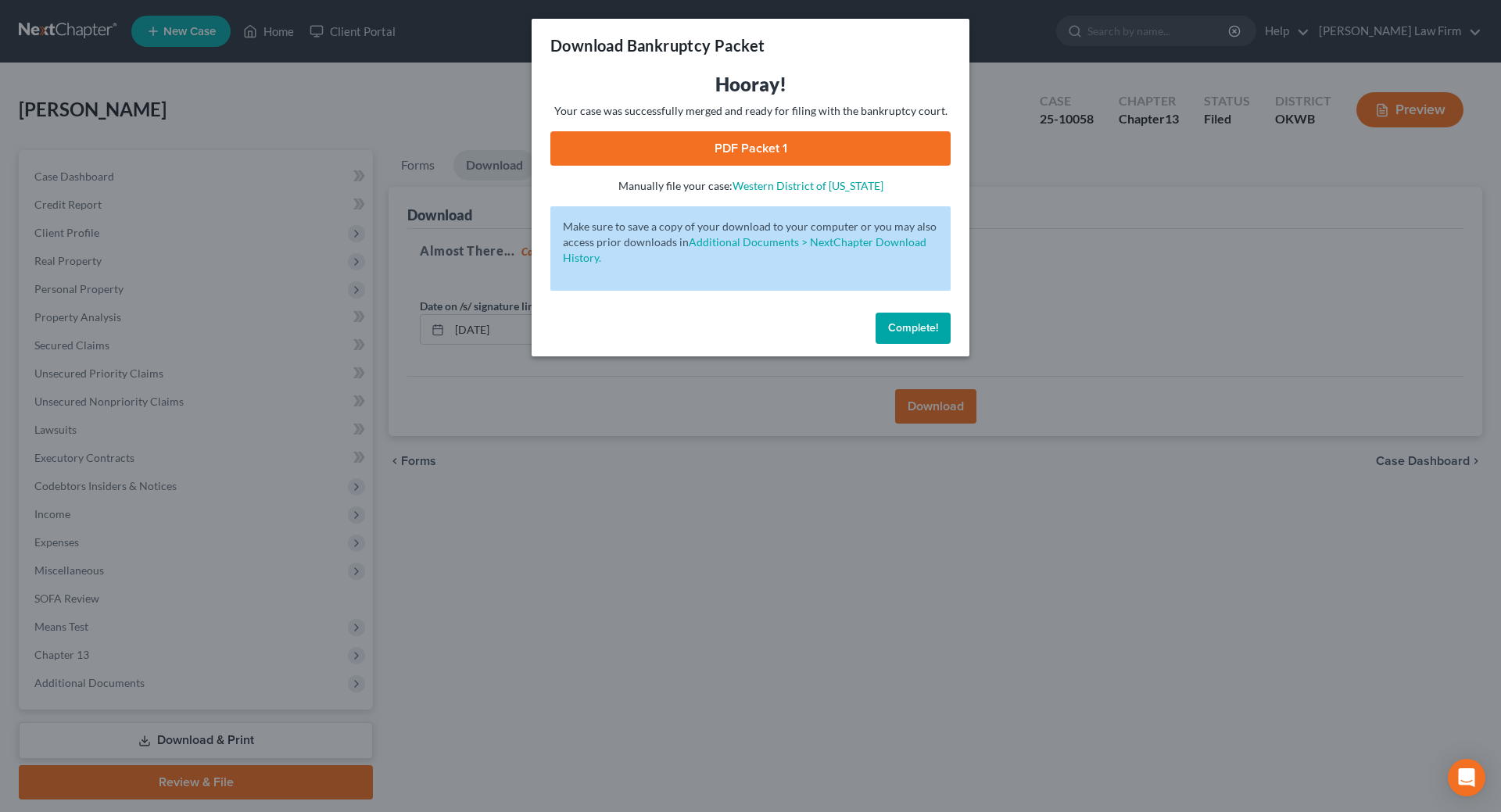
click at [742, 145] on link "PDF Packet 1" at bounding box center [750, 148] width 400 height 34
click at [916, 335] on button "Complete!" at bounding box center [913, 328] width 75 height 31
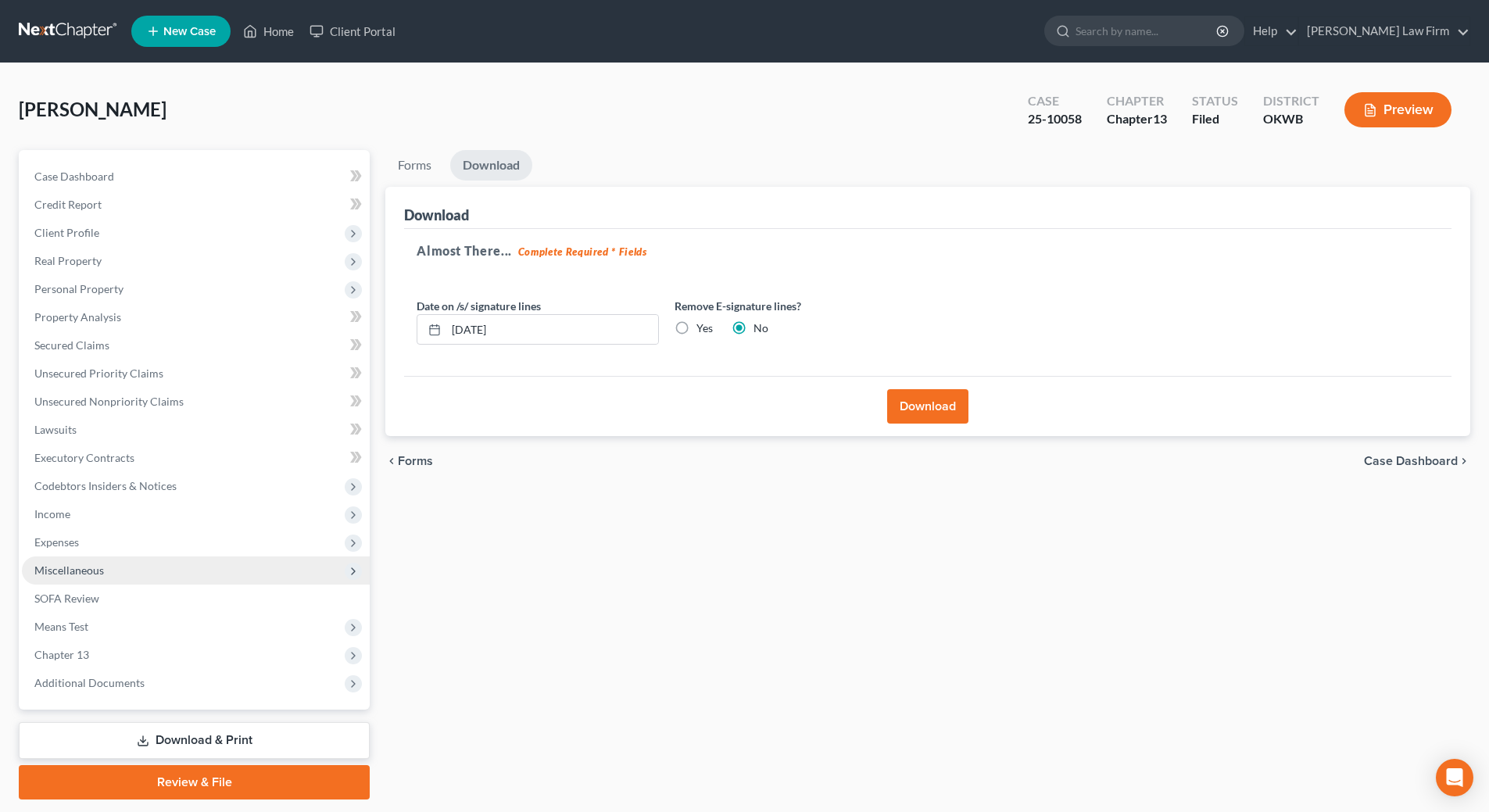
click at [93, 565] on span "Miscellaneous" at bounding box center [68, 571] width 69 height 14
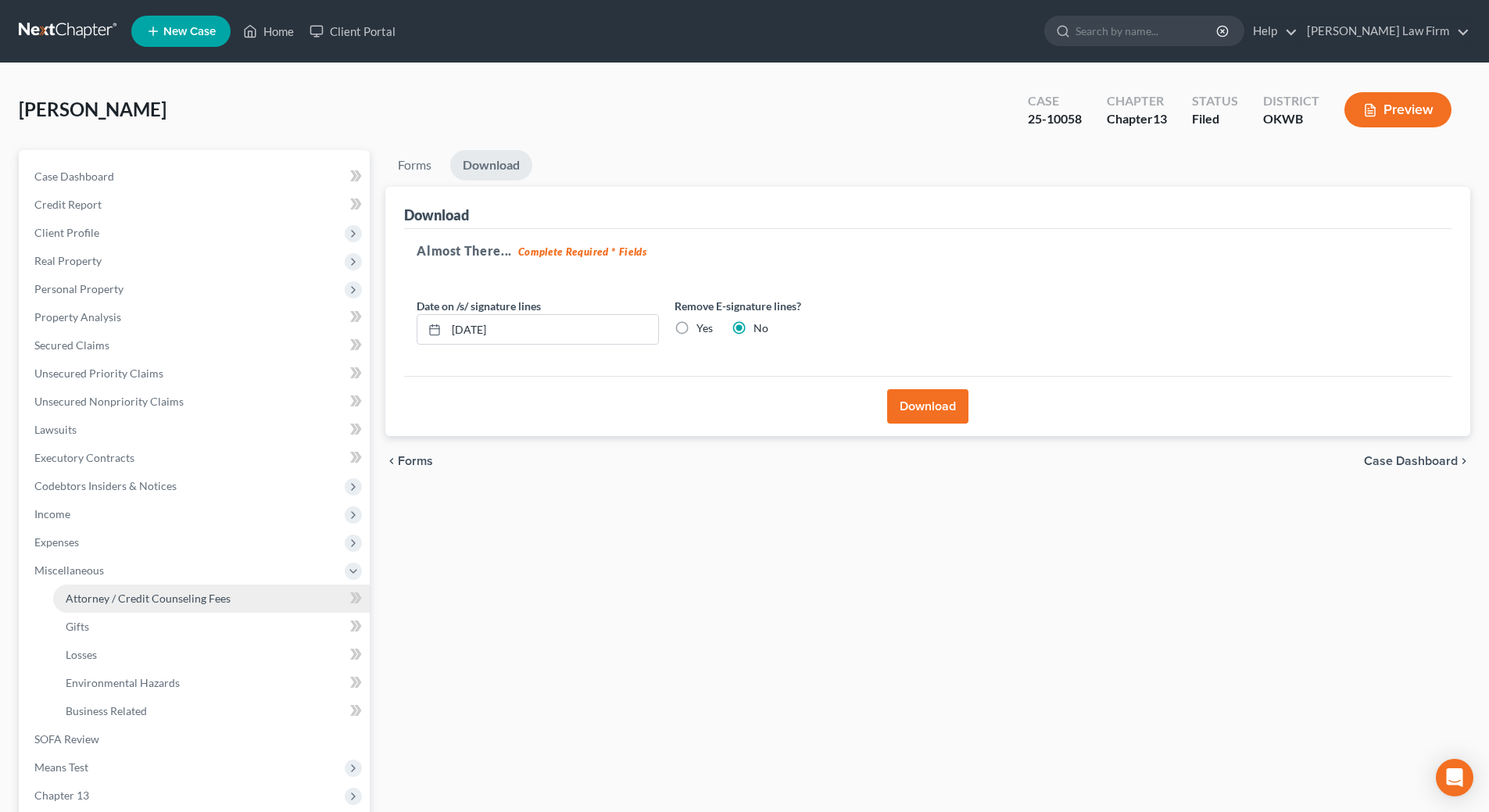
click at [109, 608] on link "Attorney / Credit Counseling Fees" at bounding box center [211, 598] width 316 height 28
select select "0"
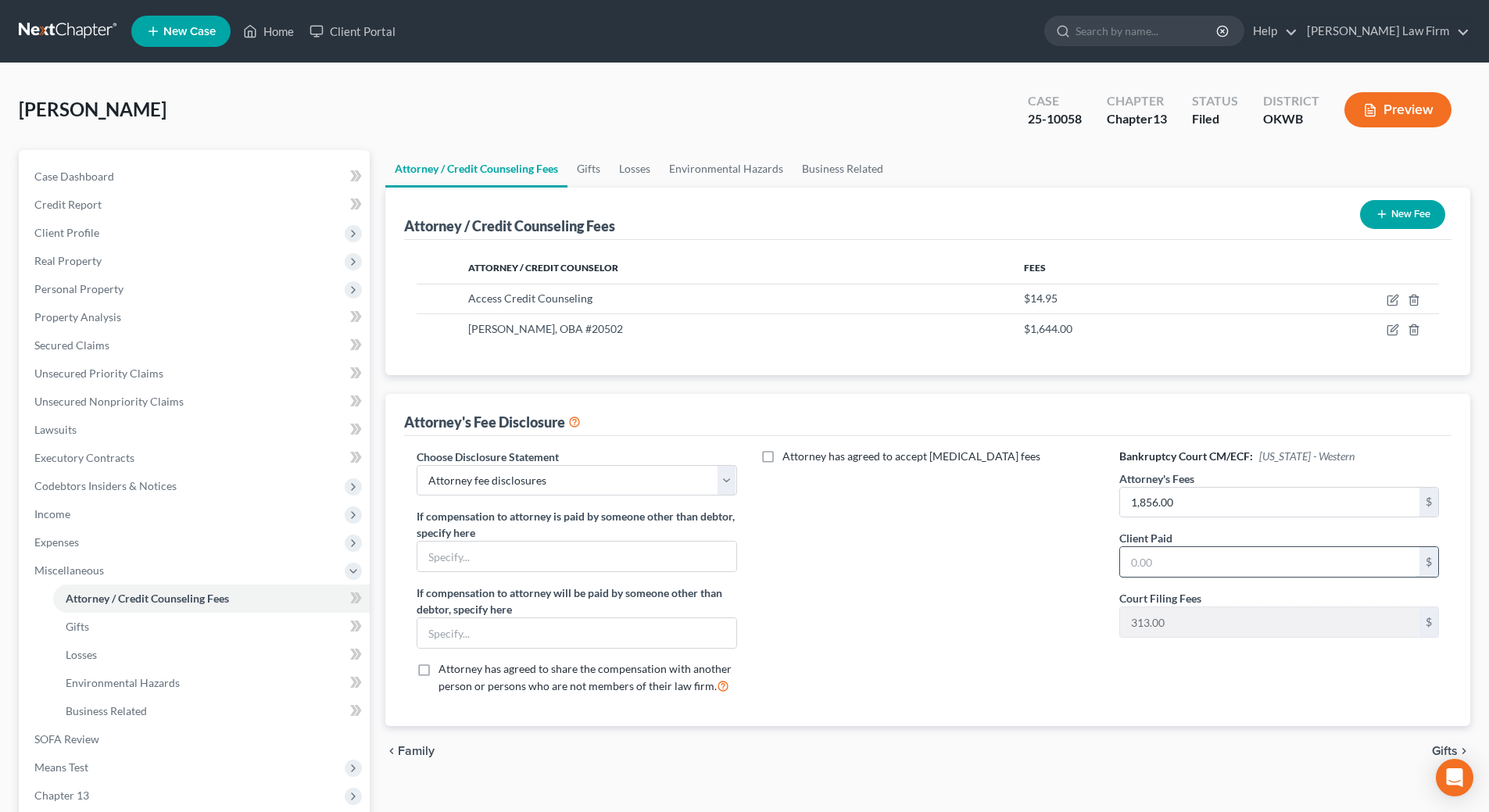
click at [1243, 565] on input "text" at bounding box center [1269, 562] width 299 height 30
click at [1179, 502] on input "1,856.00" at bounding box center [1269, 502] width 299 height 30
type input "3,500.00"
click at [1181, 561] on input "text" at bounding box center [1269, 562] width 299 height 30
type input "1,856.00"
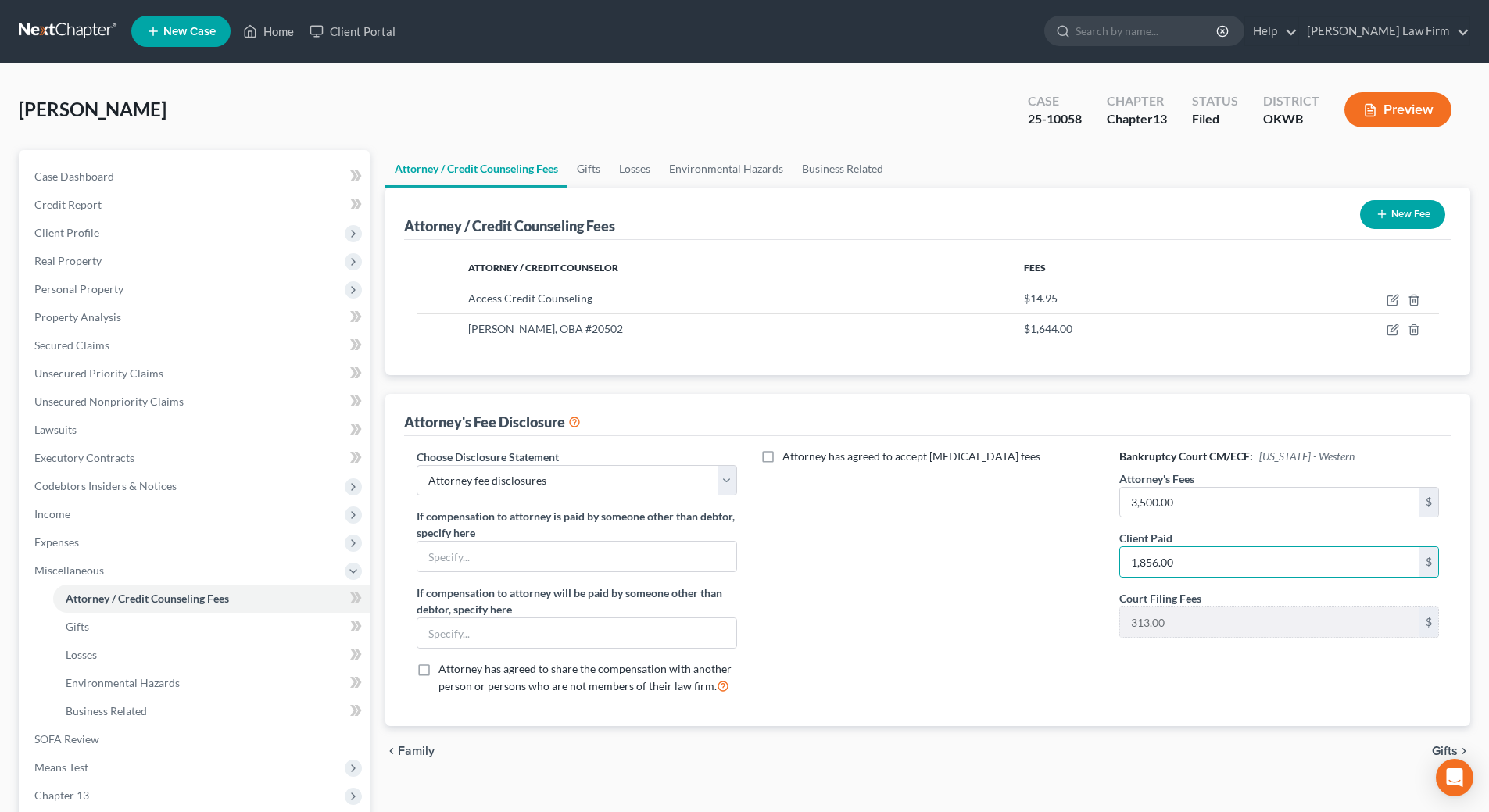
click at [949, 350] on div "Attorney / Credit Counselor Fees Access Credit Counseling $14.95 Cecil W. Heato…" at bounding box center [928, 307] width 1048 height 135
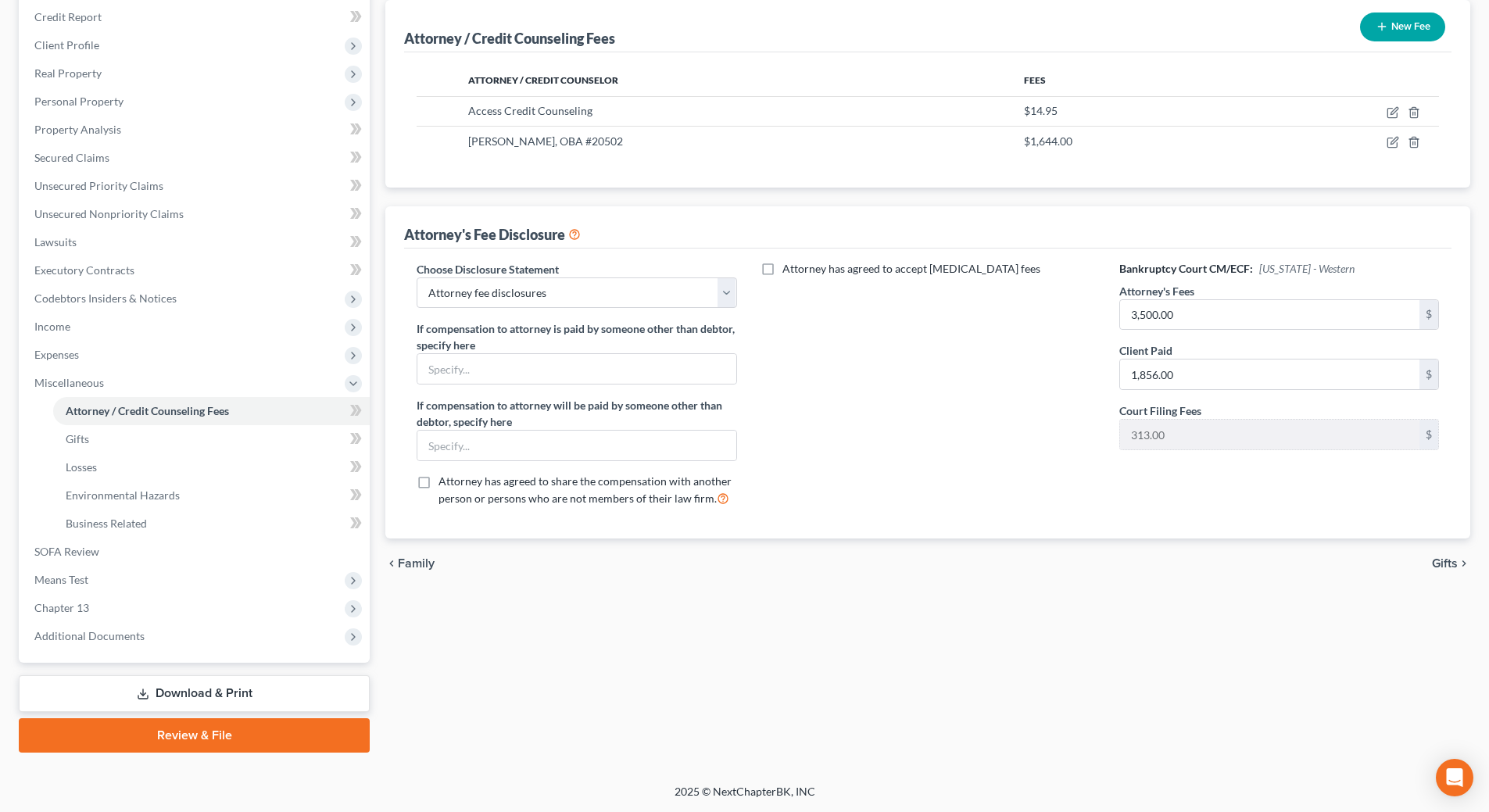
click at [149, 694] on link "Download & Print" at bounding box center [194, 694] width 351 height 37
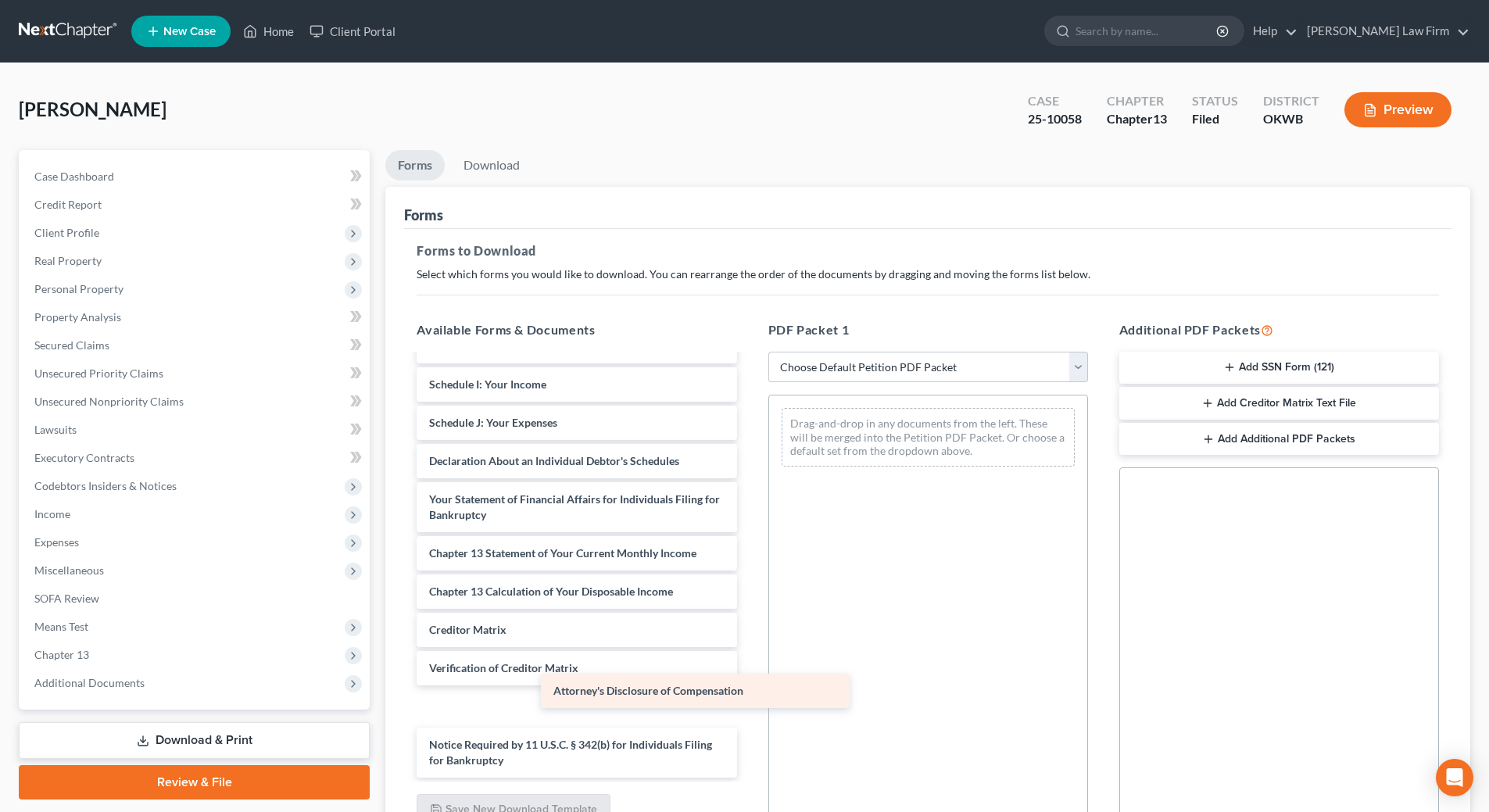
scroll to position [387, 0]
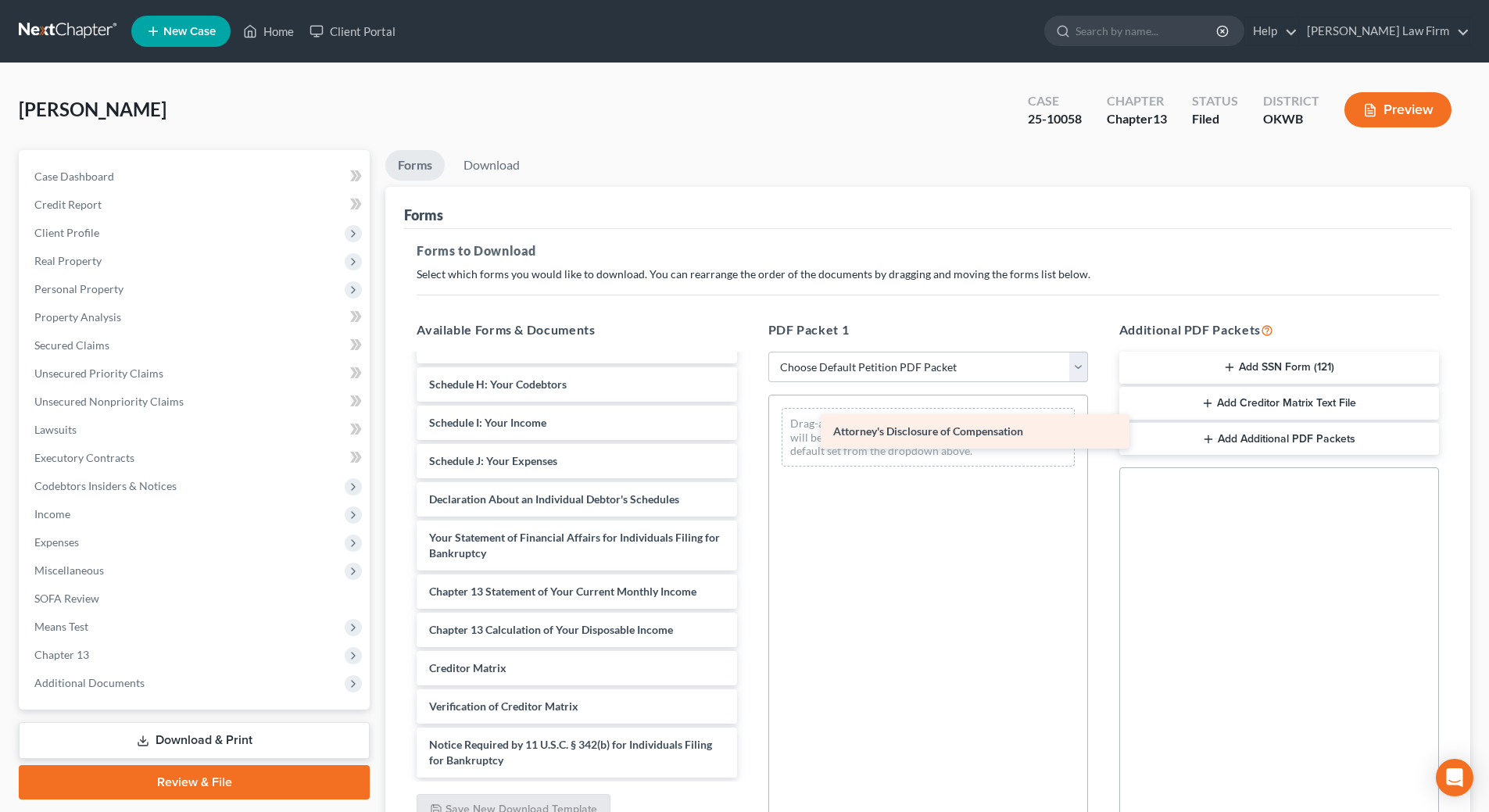
drag, startPoint x: 569, startPoint y: 755, endPoint x: 965, endPoint y: 425, distance: 515.5
click at [749, 425] on div "Attorney's Disclosure of Compensation Plan-pdf Pay Advices with Cover Sheet-pdf…" at bounding box center [577, 373] width 345 height 809
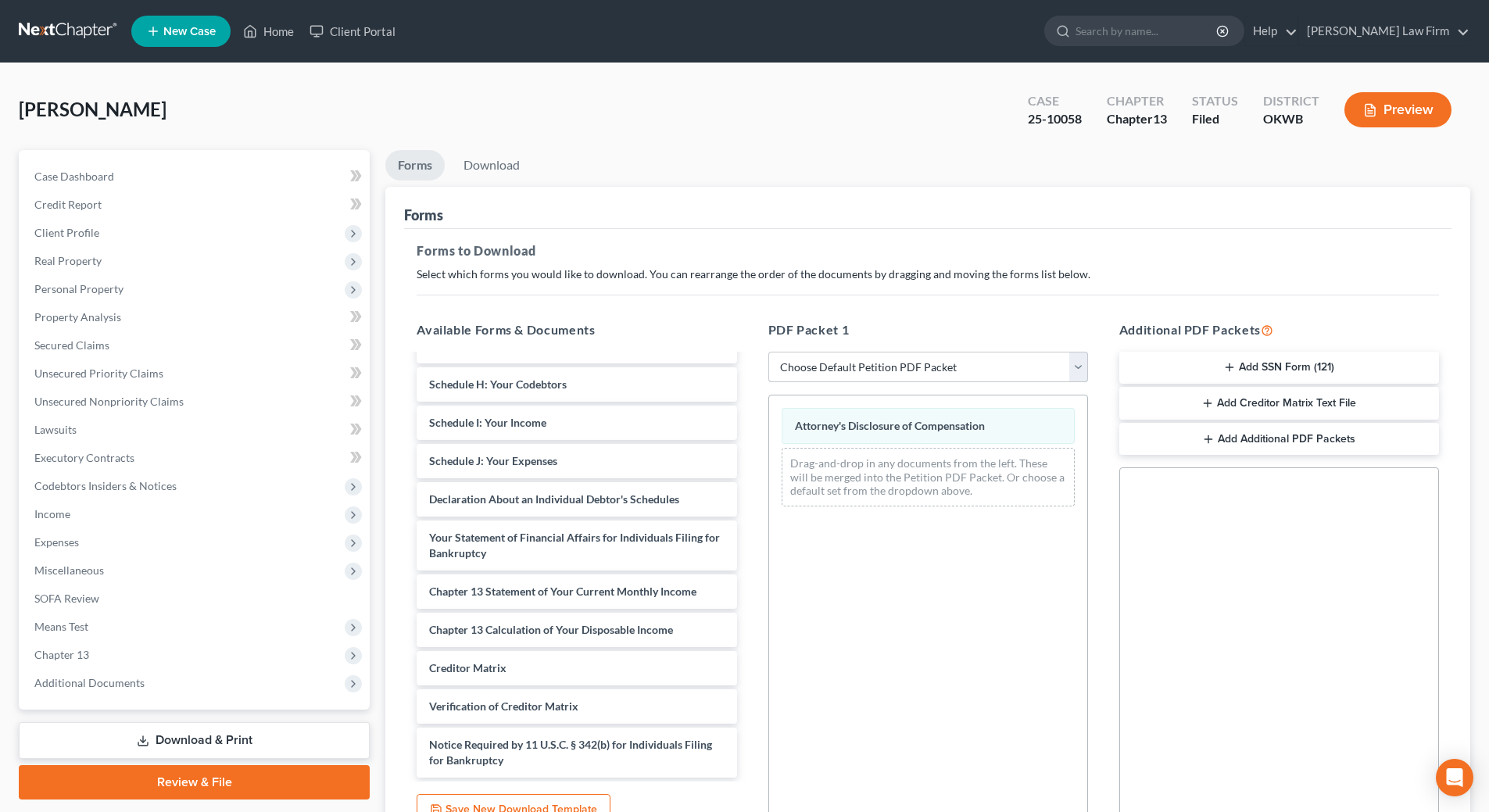
click at [911, 367] on select "Choose Default Petition PDF Packet Complete Bankruptcy Petition (all forms and …" at bounding box center [928, 367] width 319 height 31
select select "2"
click at [768, 351] on select "Choose Default Petition PDF Packet Complete Bankruptcy Petition (all forms and …" at bounding box center [928, 367] width 319 height 31
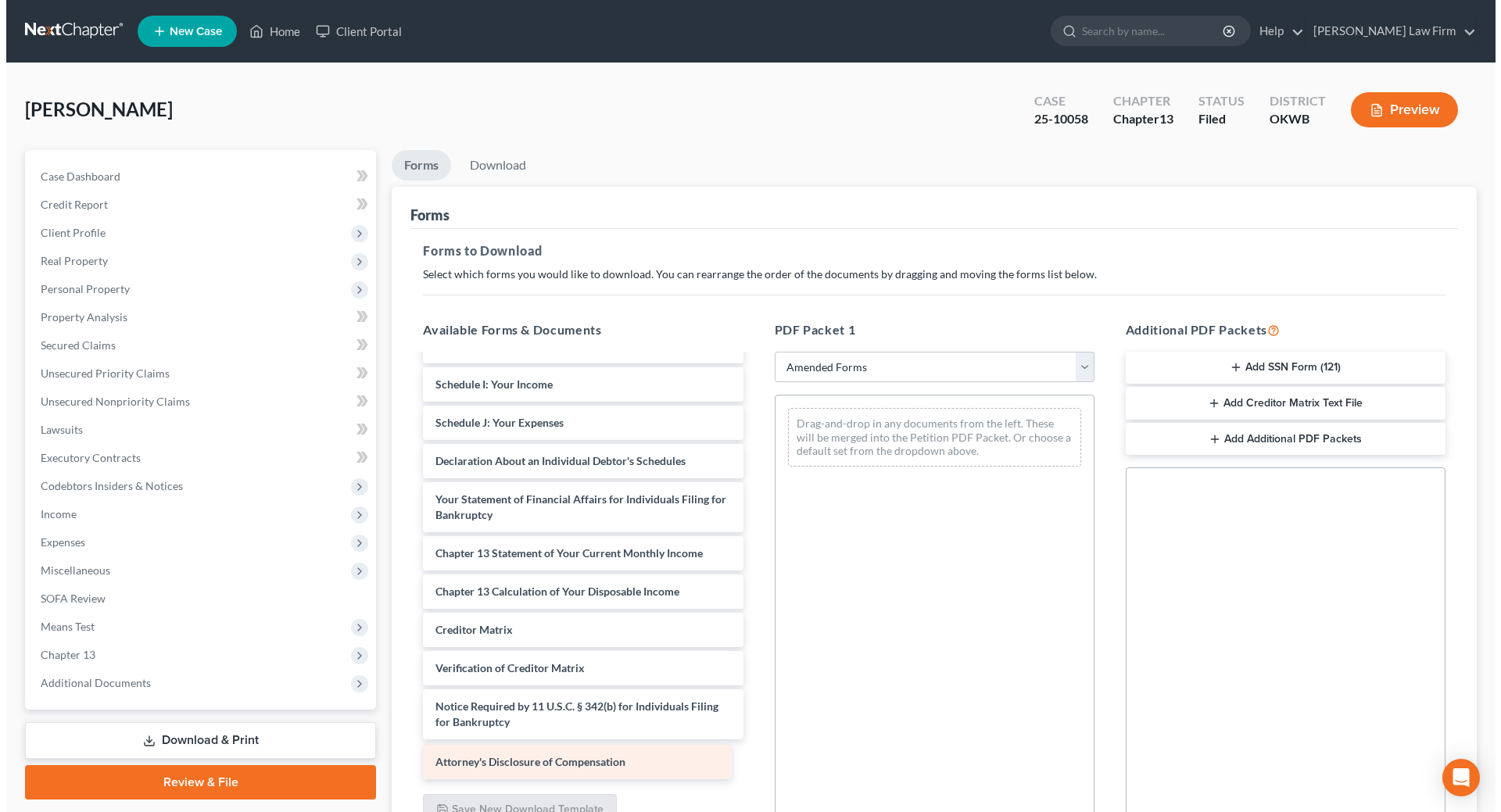
scroll to position [272, 0]
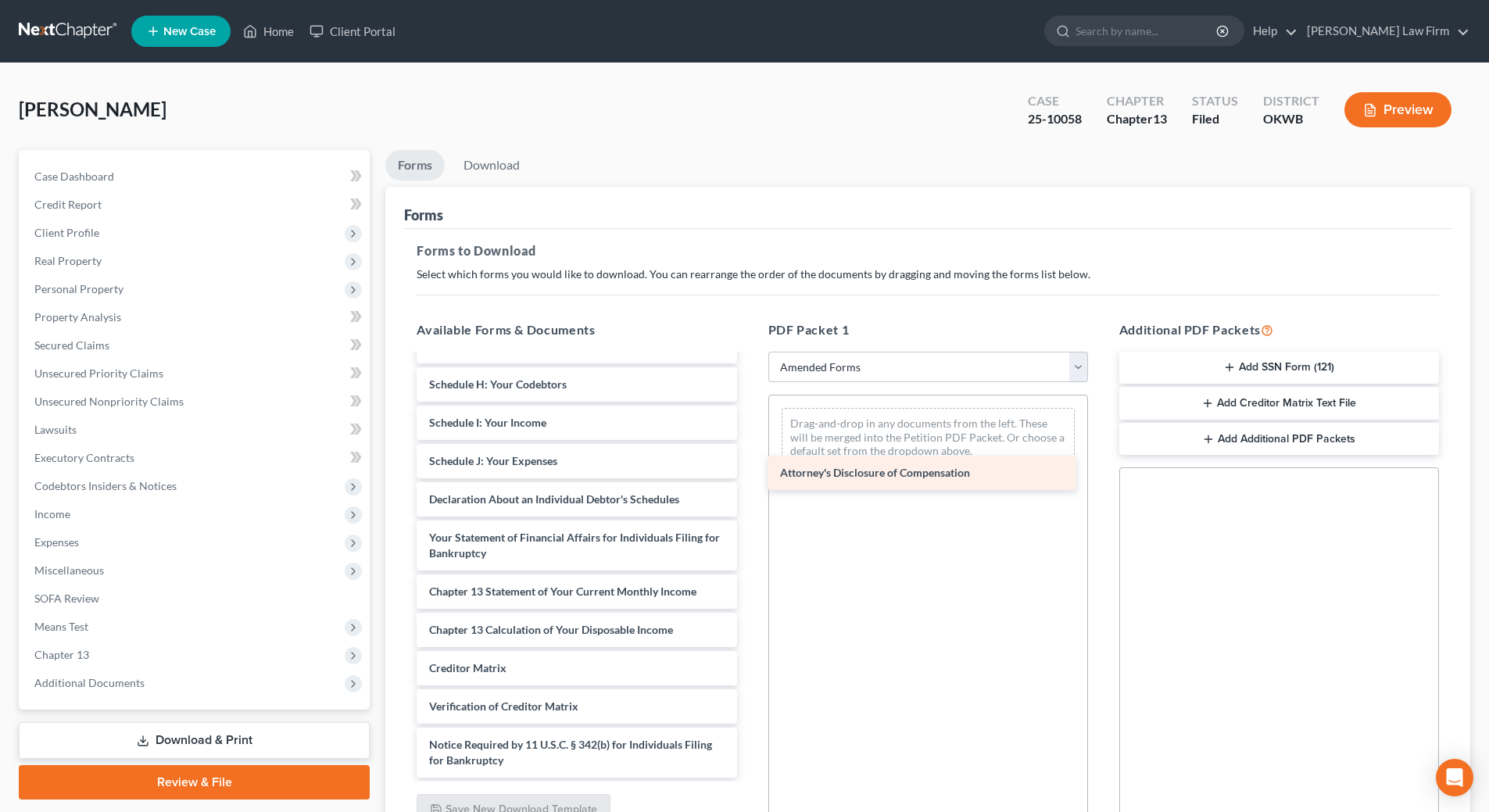
drag, startPoint x: 611, startPoint y: 754, endPoint x: 965, endPoint y: 461, distance: 459.5
click at [749, 461] on div "Attorney's Disclosure of Compensation Voluntary Petition for Individuals Filing…" at bounding box center [577, 430] width 345 height 694
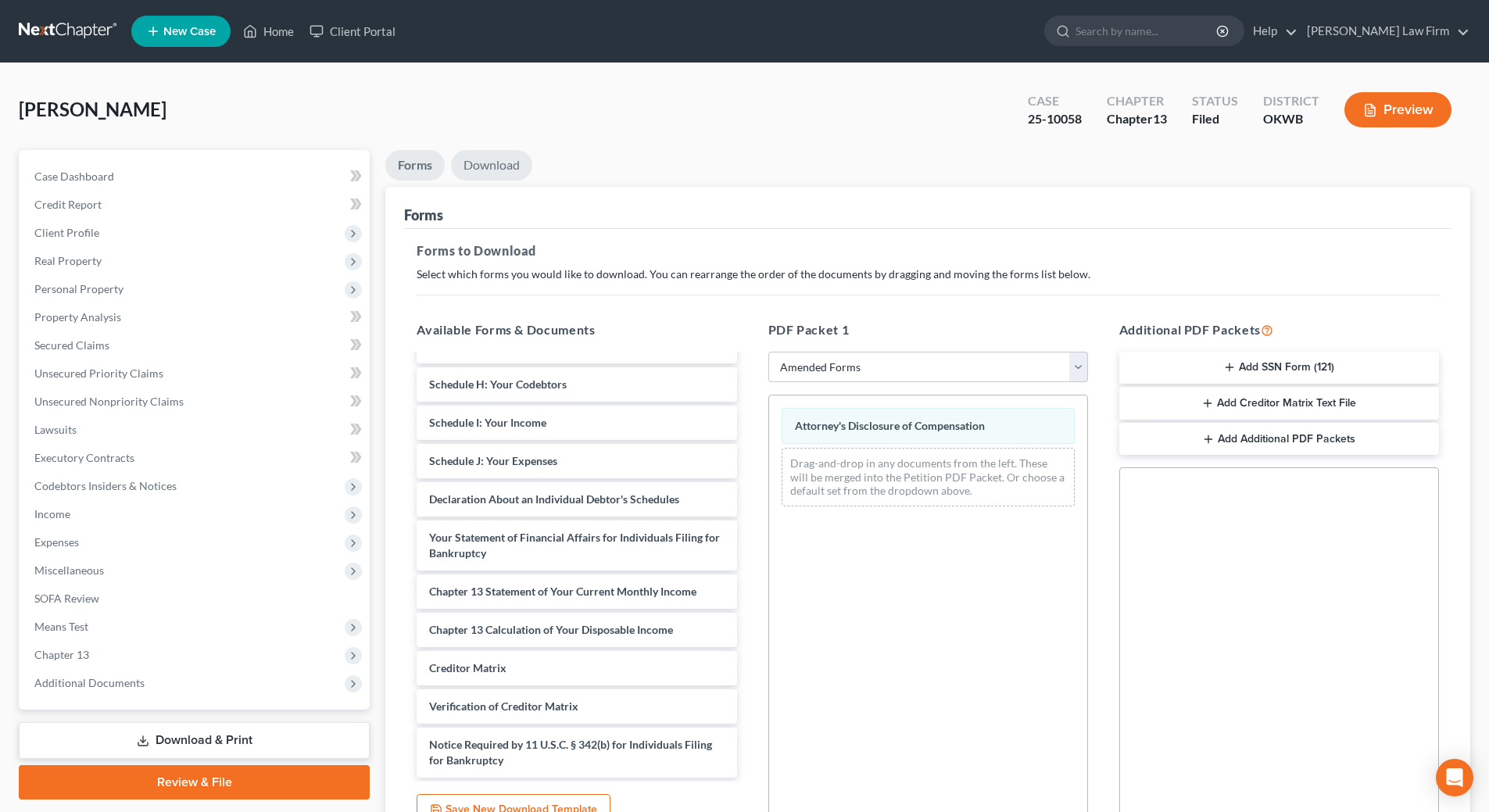
click at [487, 163] on link "Download" at bounding box center [491, 165] width 81 height 30
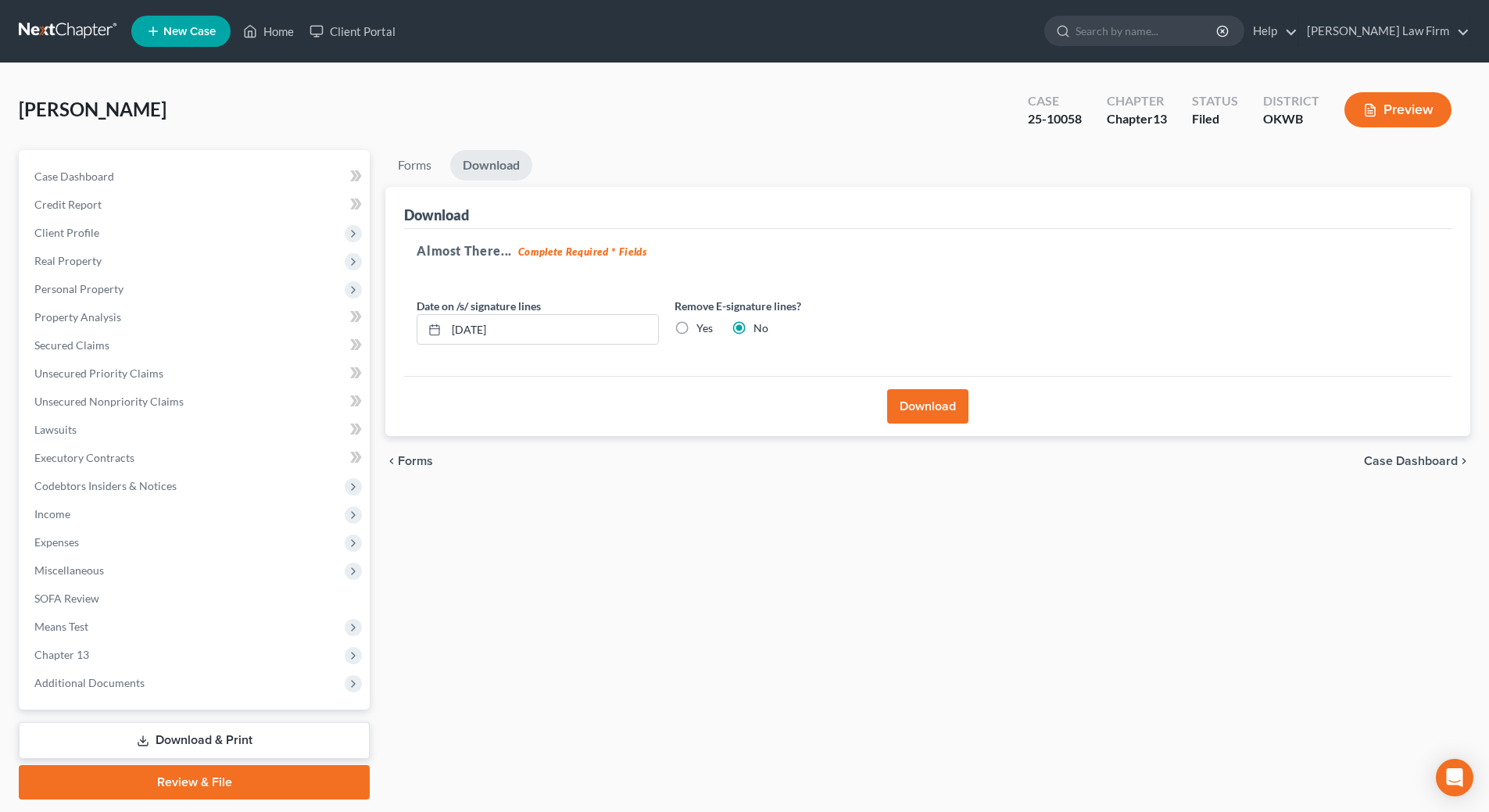
click at [910, 403] on button "Download" at bounding box center [927, 406] width 81 height 34
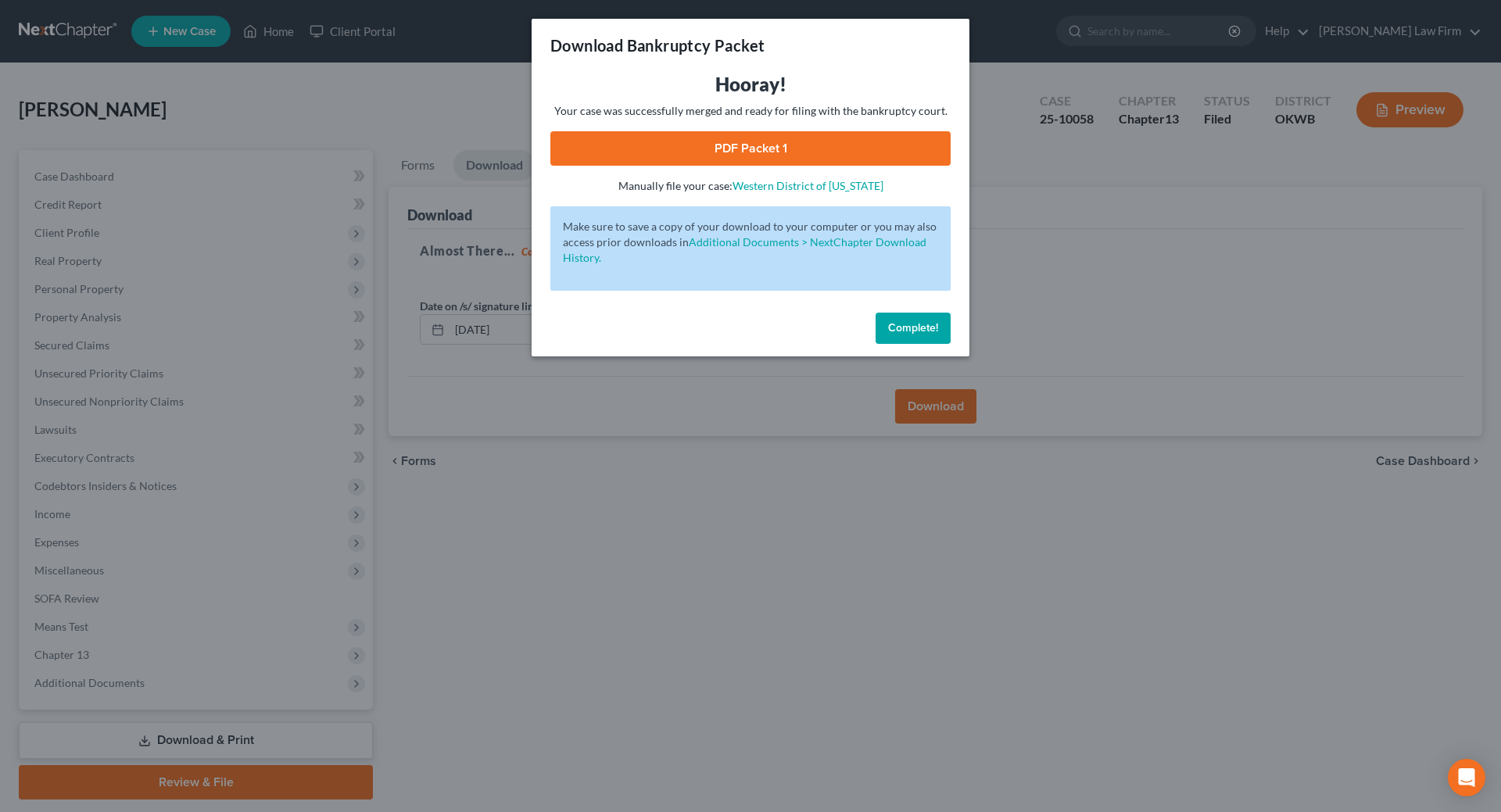
click at [794, 149] on link "PDF Packet 1" at bounding box center [750, 148] width 400 height 34
